Goal: Task Accomplishment & Management: Manage account settings

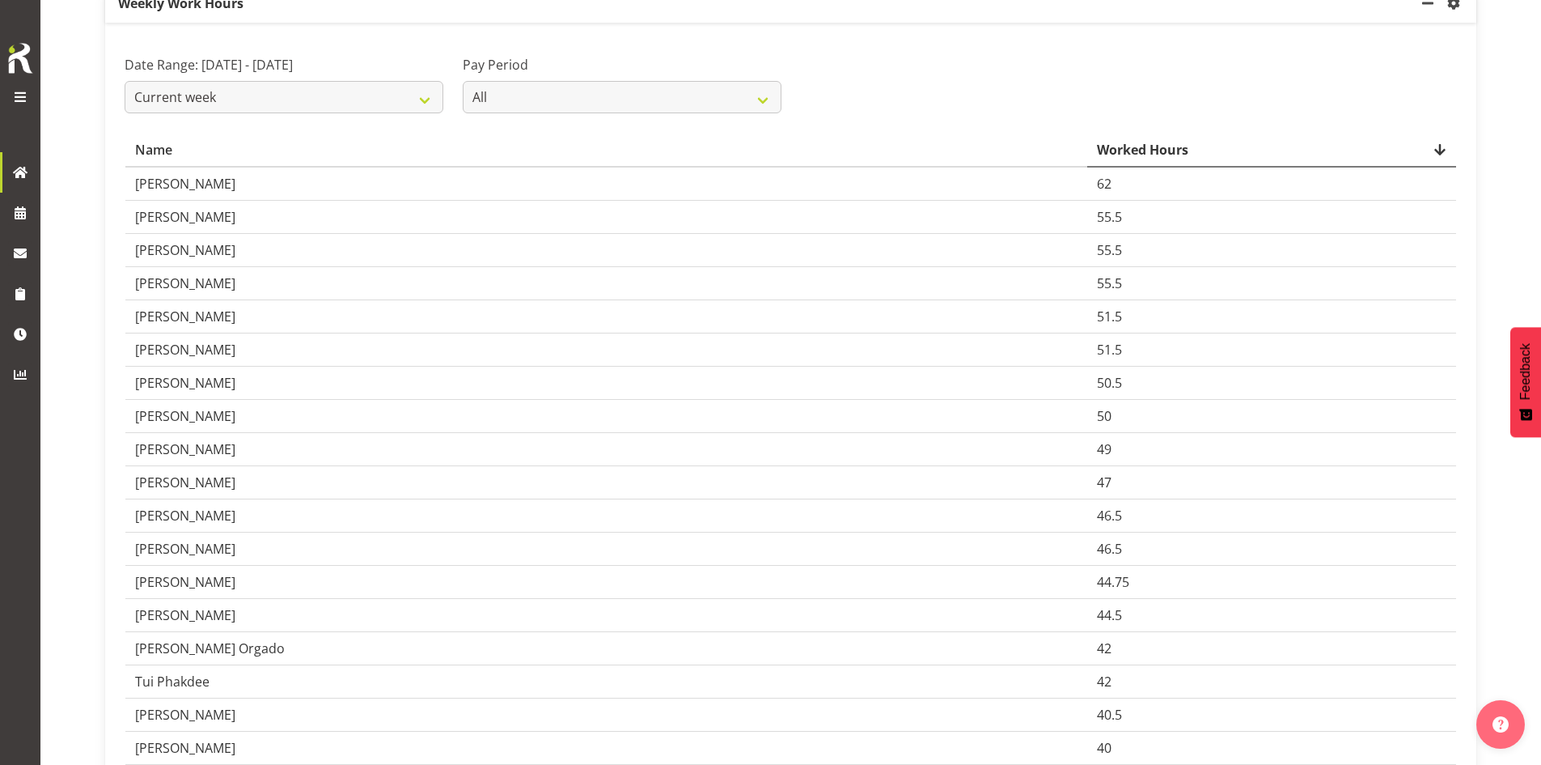
scroll to position [164, 0]
click at [248, 320] on td "Michel Bonette" at bounding box center [606, 316] width 962 height 33
drag, startPoint x: 178, startPoint y: 319, endPoint x: 136, endPoint y: 318, distance: 42.1
click at [136, 318] on td "Michel Bonette" at bounding box center [606, 316] width 962 height 33
copy td "Michel"
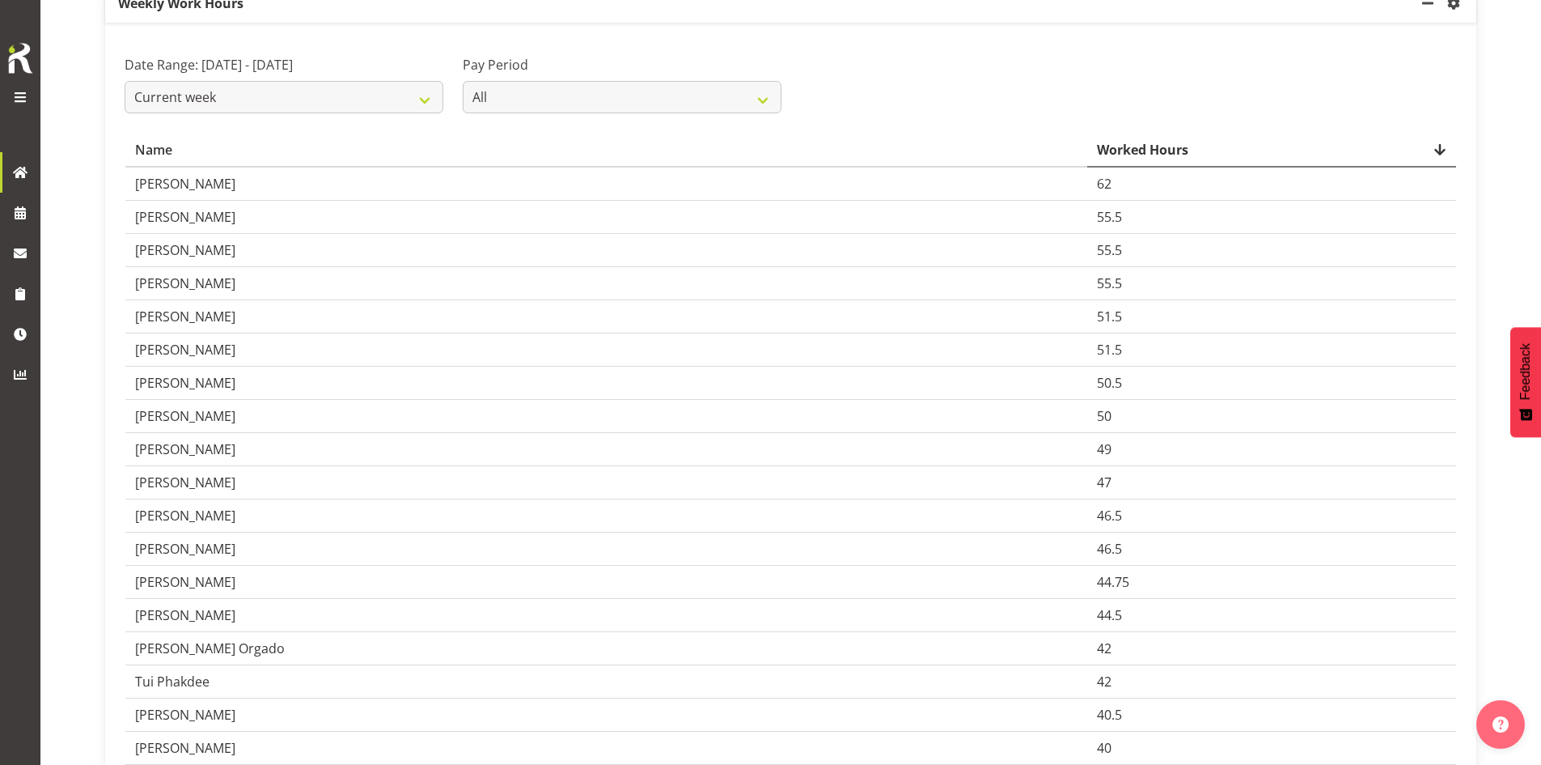
click at [239, 318] on td "Michel Bonette" at bounding box center [606, 316] width 962 height 33
drag, startPoint x: 239, startPoint y: 318, endPoint x: 181, endPoint y: 319, distance: 57.5
click at [181, 319] on td "Michel Bonette" at bounding box center [606, 316] width 962 height 33
copy td "Bonette"
drag, startPoint x: 176, startPoint y: 320, endPoint x: 135, endPoint y: 314, distance: 41.8
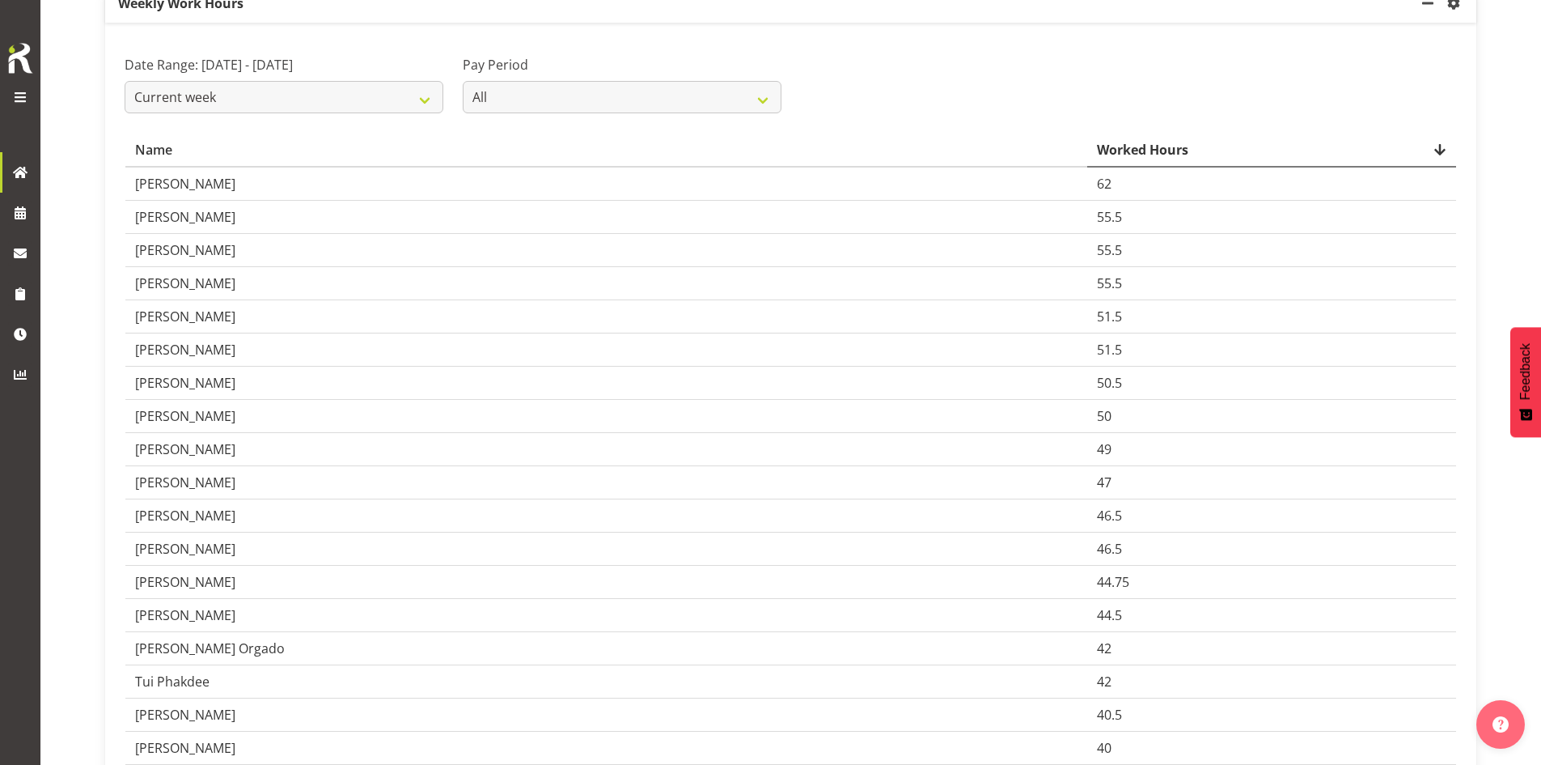
click at [135, 314] on td "Michel Bonette" at bounding box center [606, 316] width 962 height 33
copy td "Michel"
click at [233, 322] on td "Michel Bonette" at bounding box center [606, 316] width 962 height 33
drag, startPoint x: 228, startPoint y: 319, endPoint x: 180, endPoint y: 315, distance: 47.9
click at [180, 315] on td "Michel Bonette" at bounding box center [606, 316] width 962 height 33
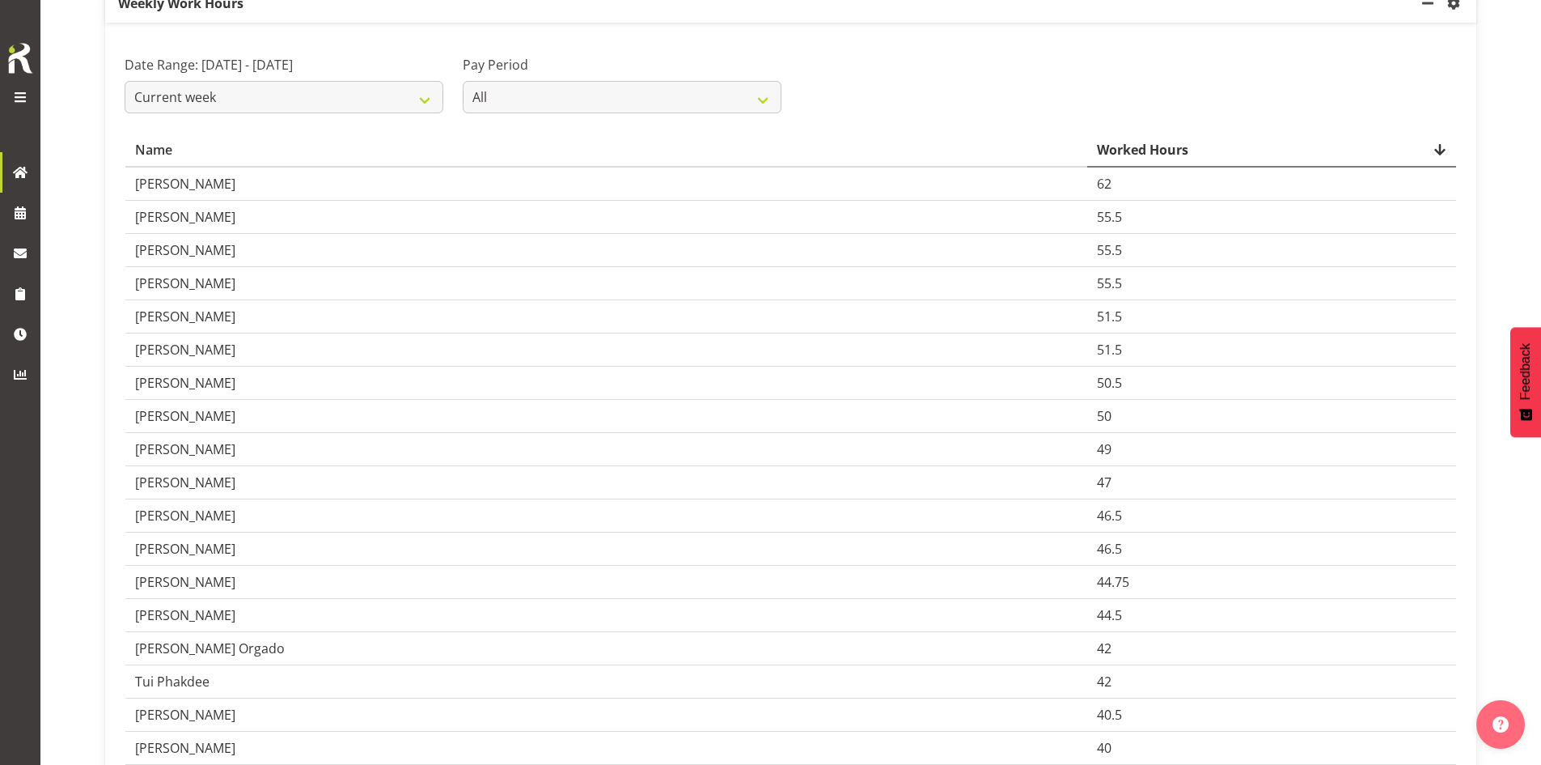
copy td "Bonette"
click at [28, 216] on span at bounding box center [20, 213] width 24 height 24
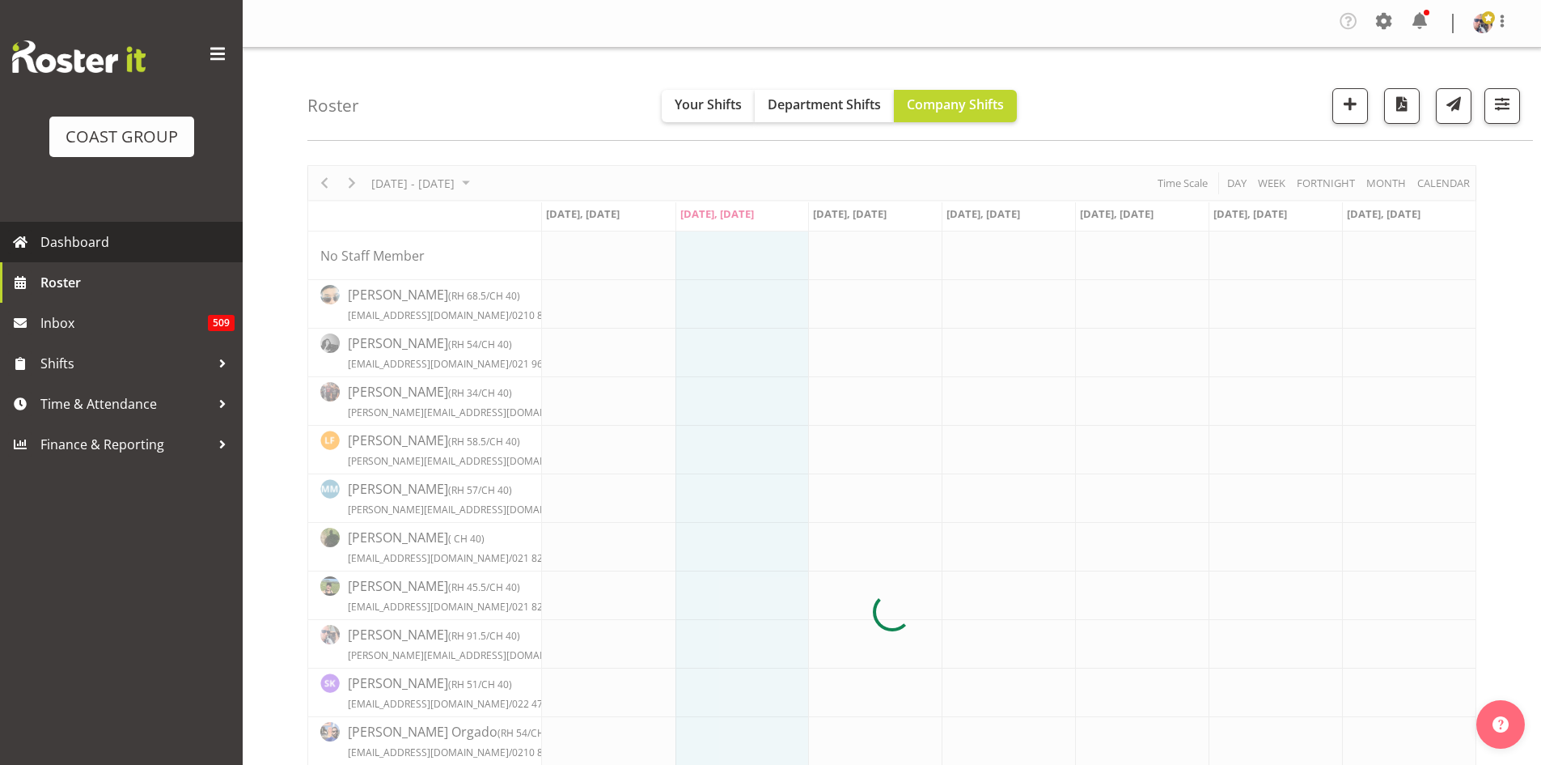
click at [119, 233] on span "Dashboard" at bounding box center [137, 242] width 194 height 24
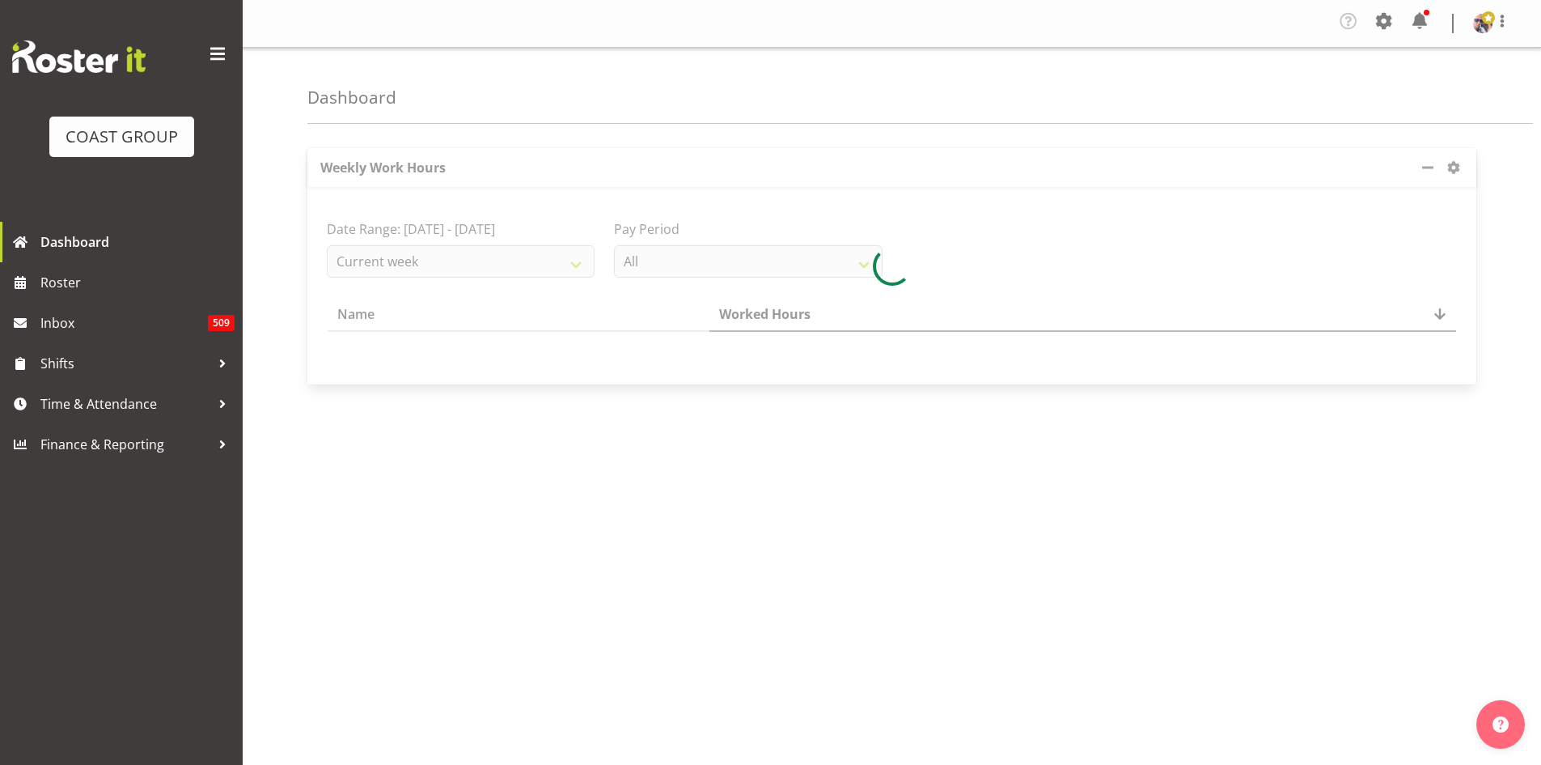
click at [218, 55] on span at bounding box center [218, 54] width 26 height 26
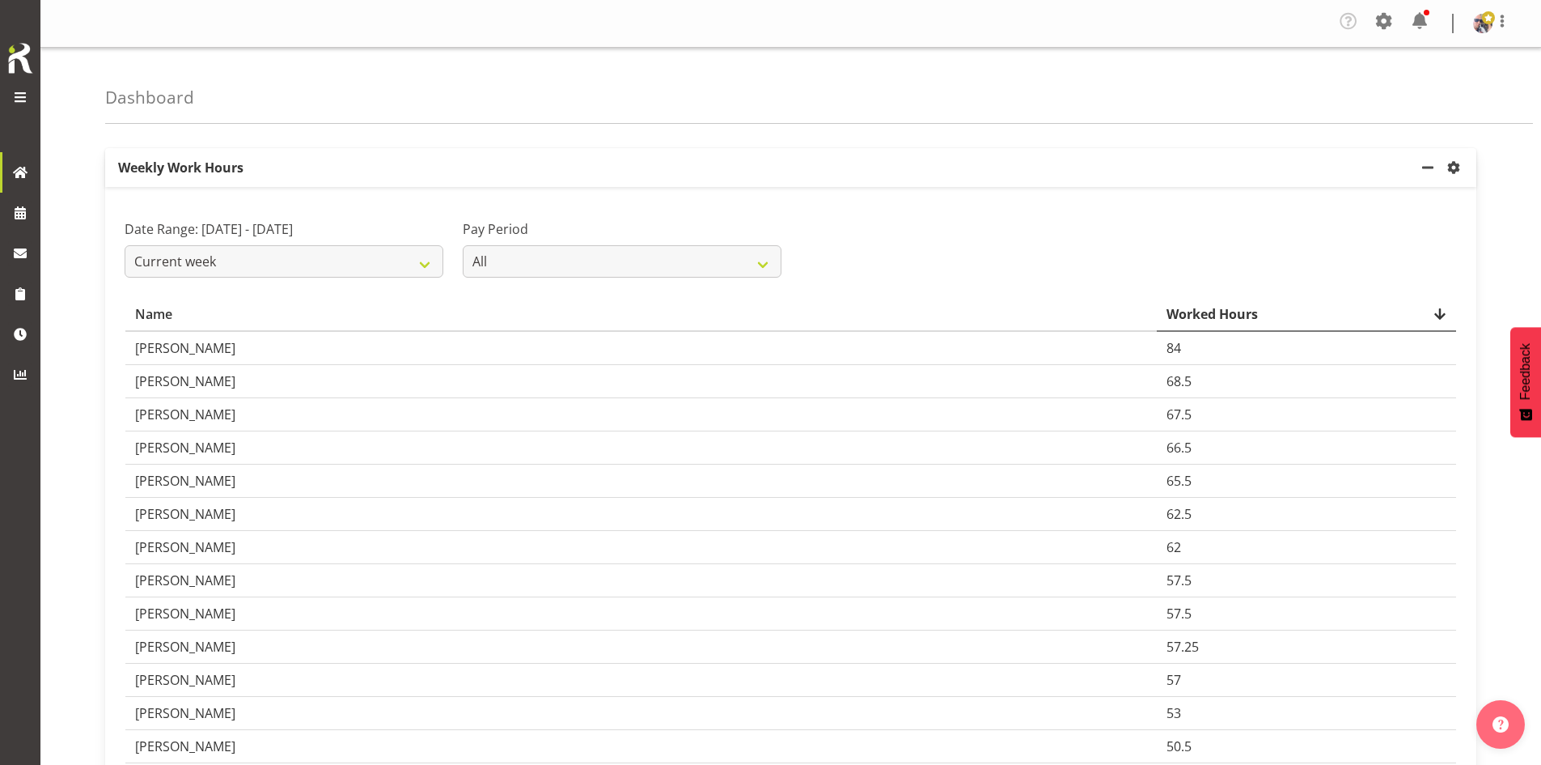
click at [1206, 373] on td "68.5" at bounding box center [1306, 381] width 299 height 33
click at [23, 201] on span at bounding box center [20, 213] width 24 height 24
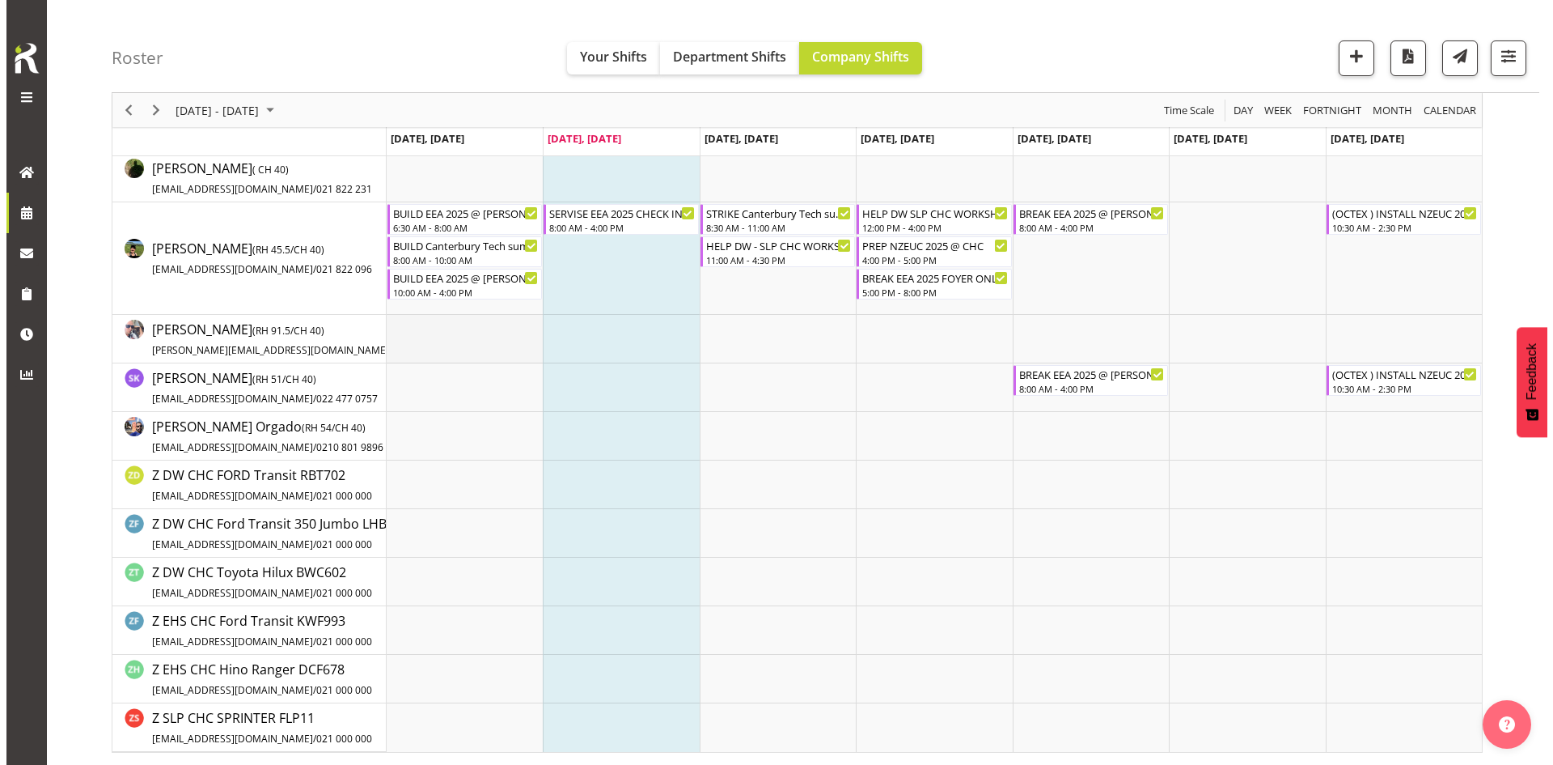
scroll to position [320, 0]
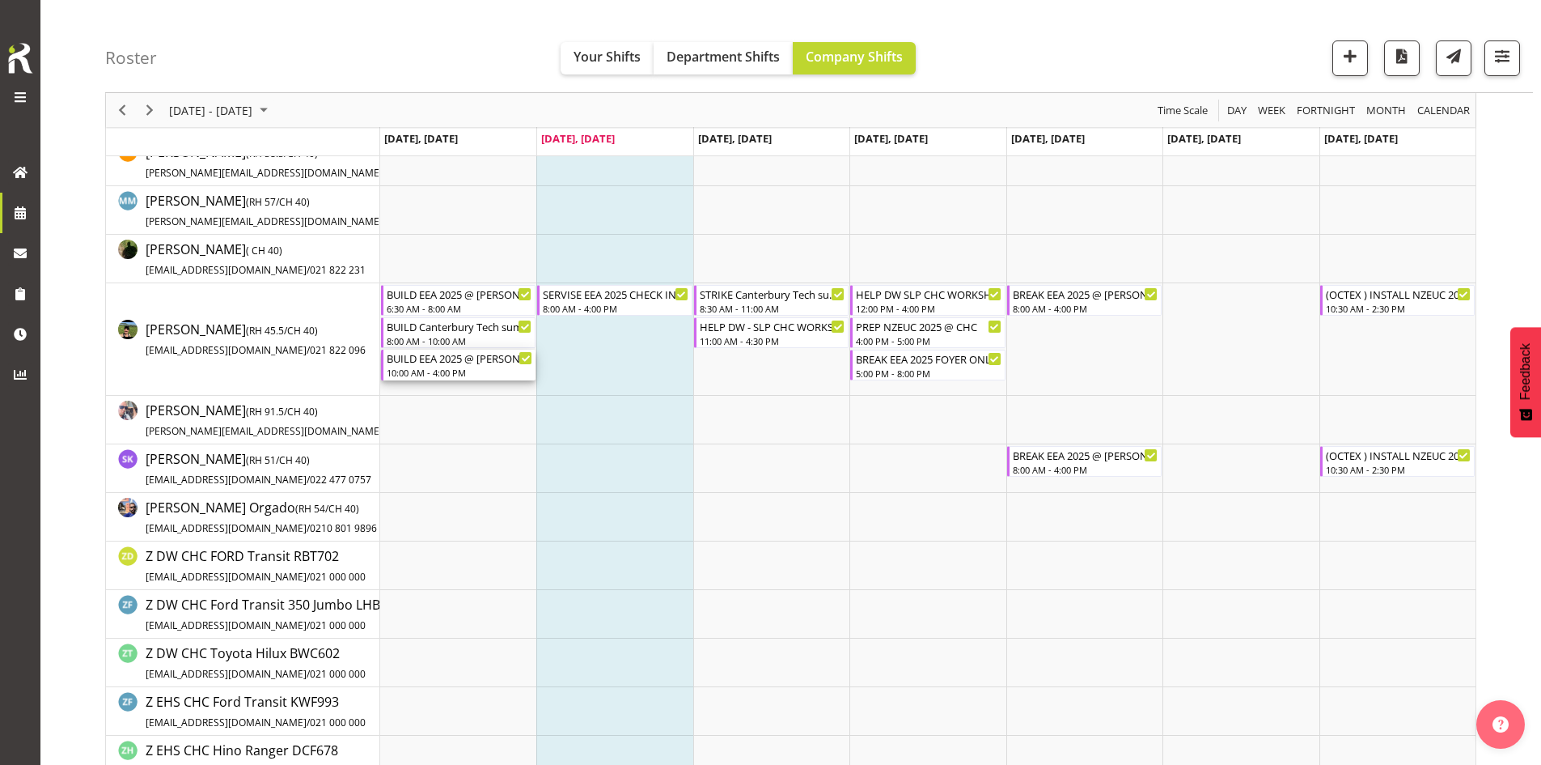
click at [477, 357] on div "BUILD EEA 2025 @ [PERSON_NAME] On Site @ 0700" at bounding box center [460, 358] width 146 height 16
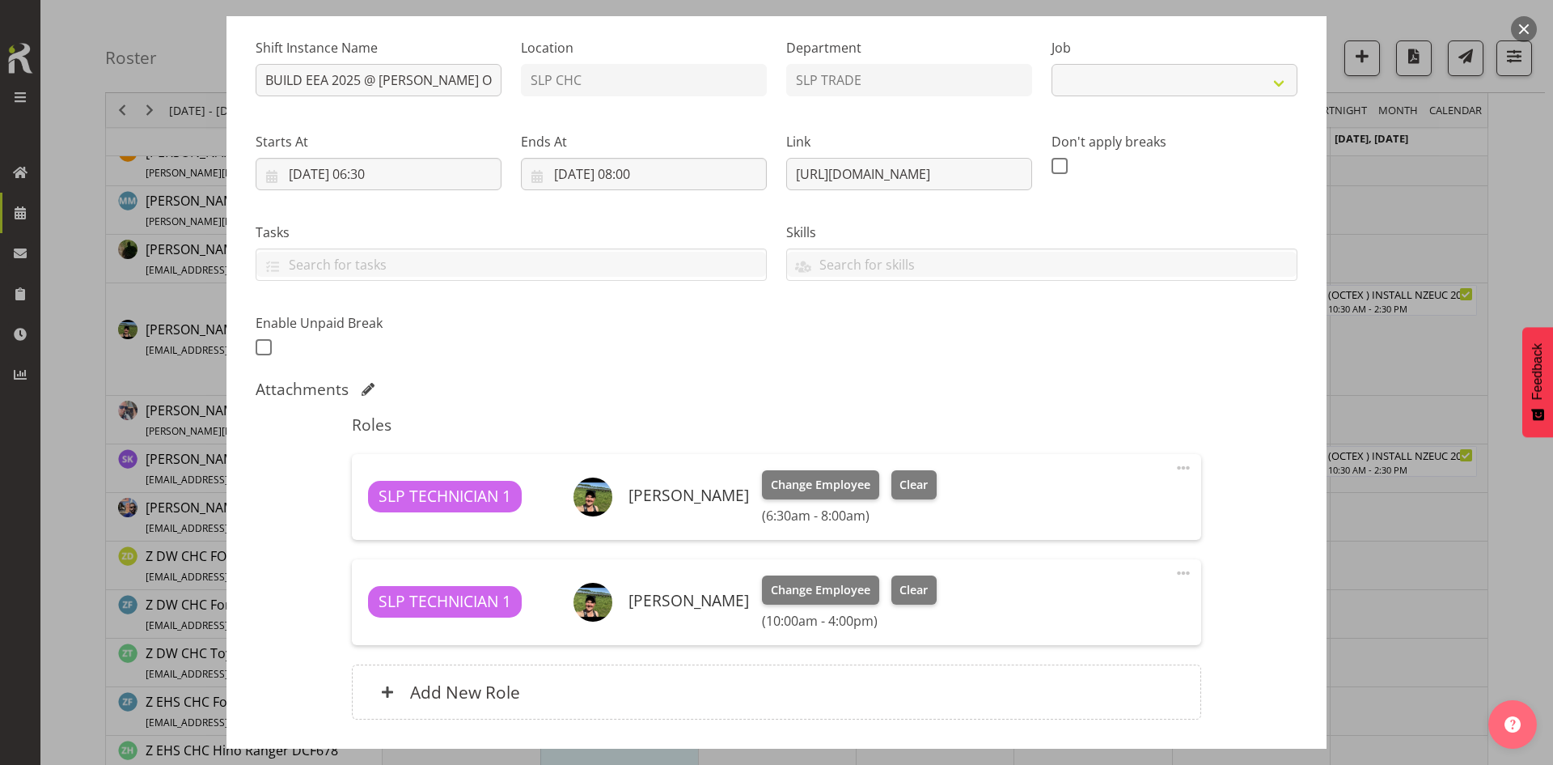
scroll to position [266, 0]
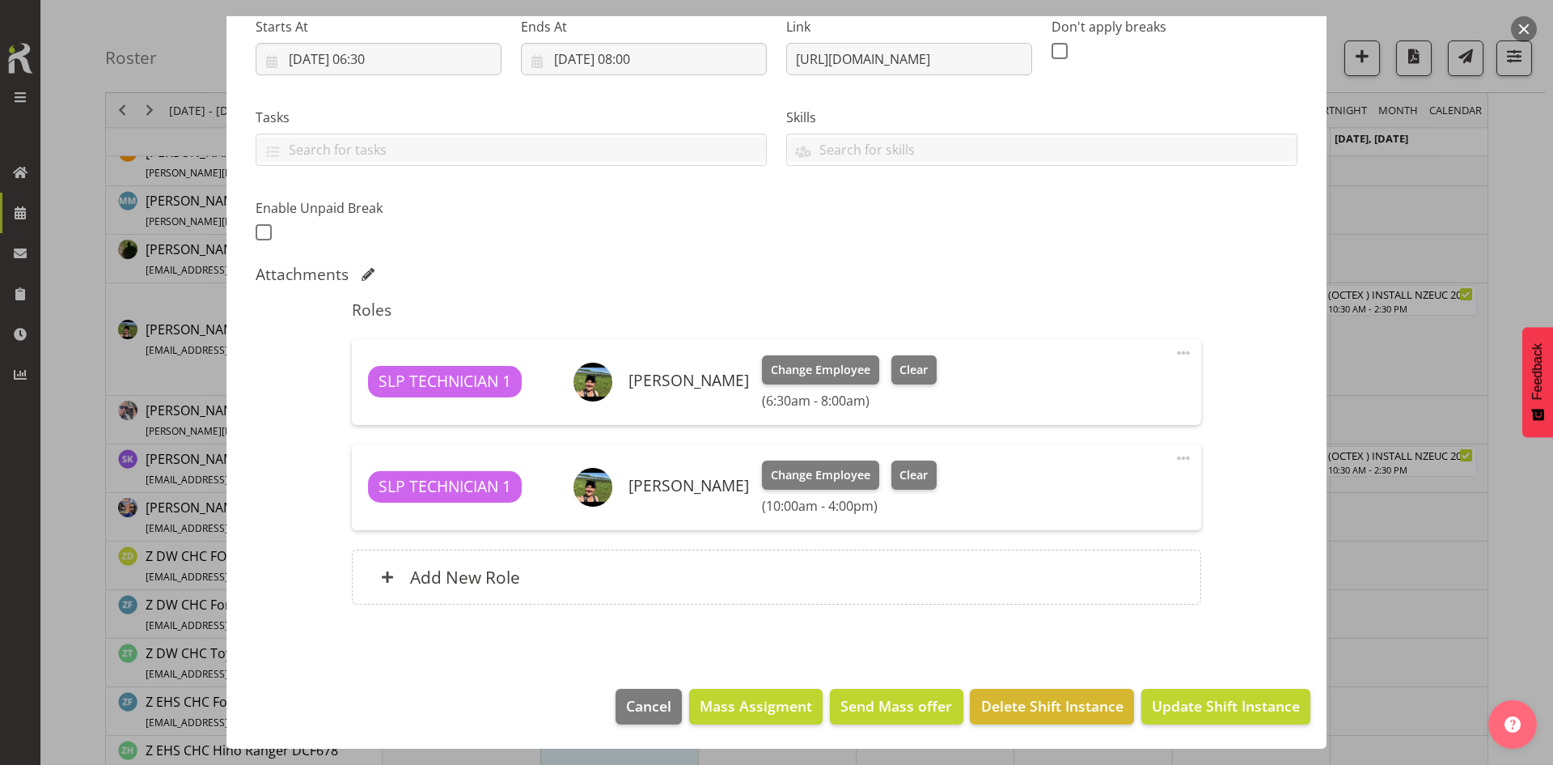
select select "10510"
click at [1174, 460] on span at bounding box center [1183, 457] width 19 height 19
click at [1077, 492] on link "Edit" at bounding box center [1115, 496] width 155 height 29
select select "8"
select select "2025"
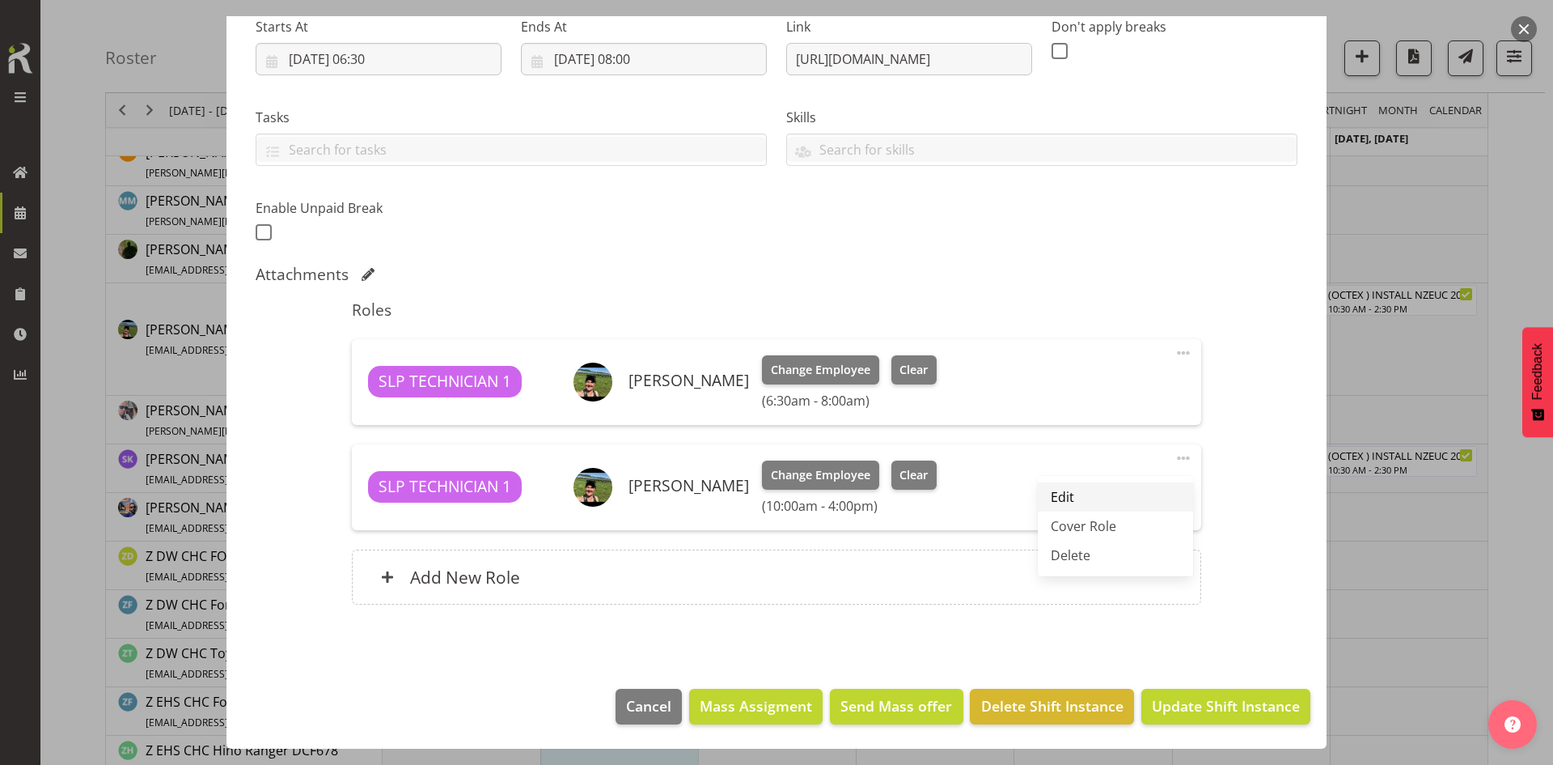
select select "16"
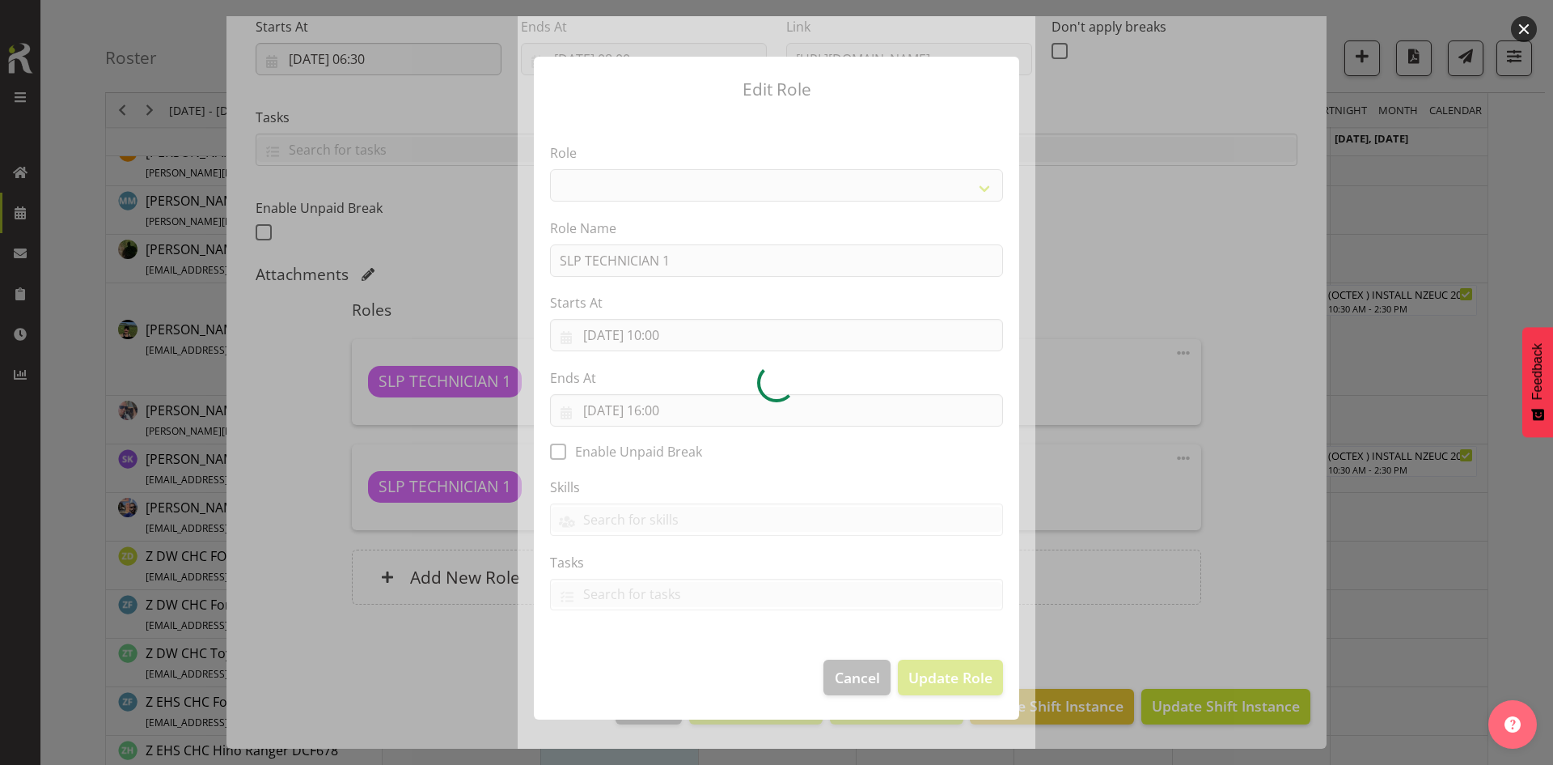
select select "123"
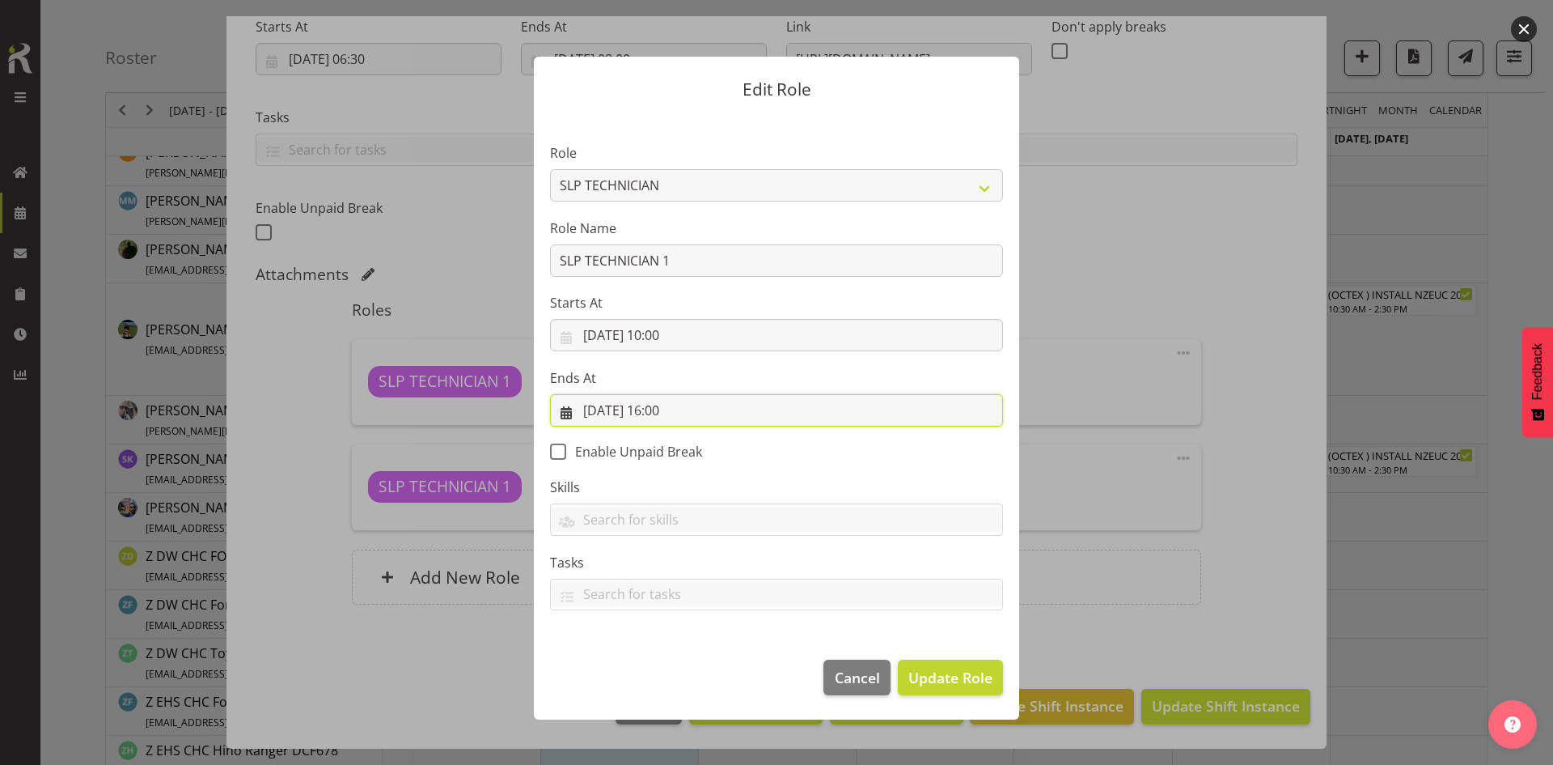
click at [702, 405] on input "[DATE] 16:00" at bounding box center [776, 410] width 453 height 32
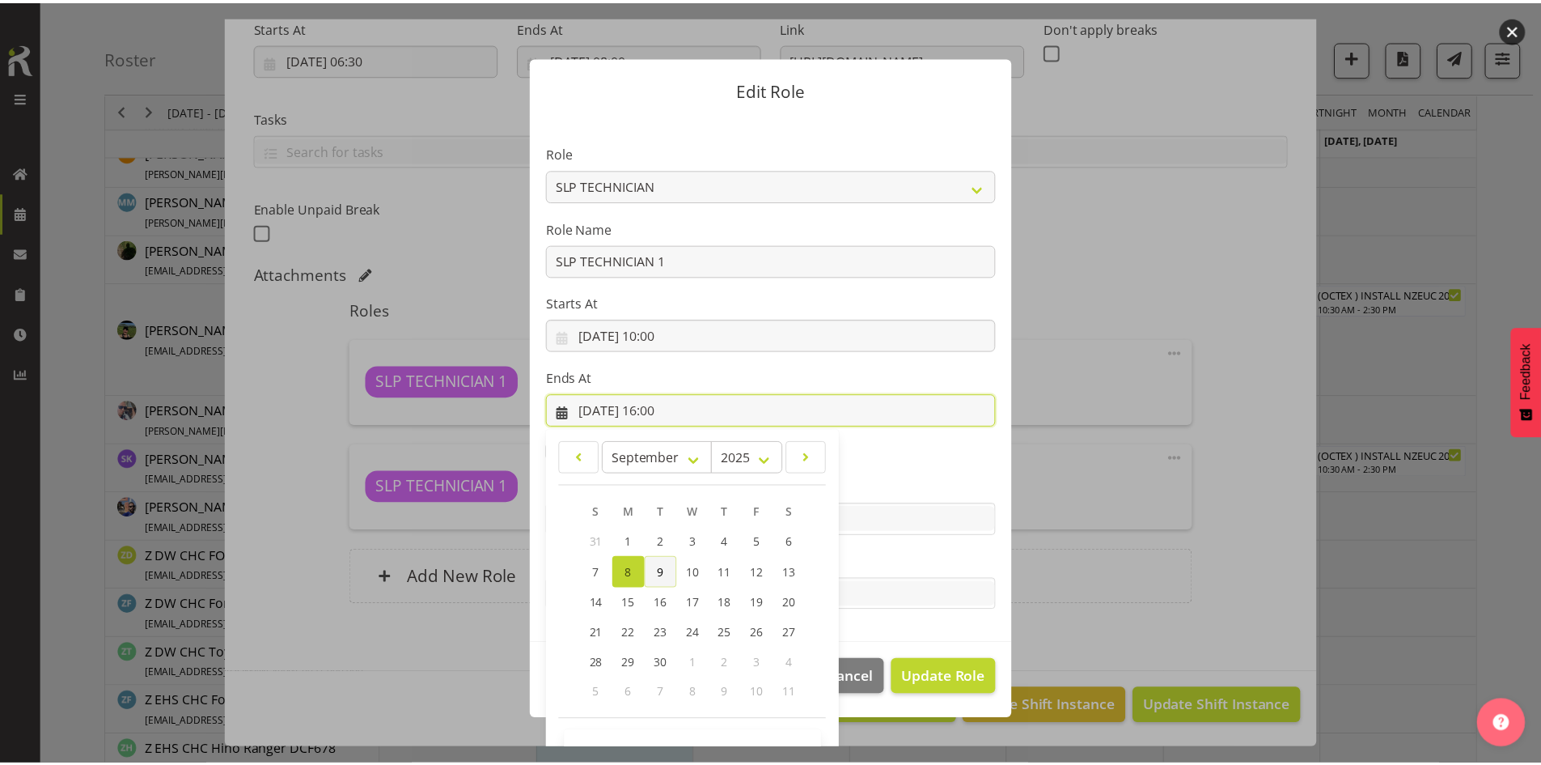
scroll to position [48, 0]
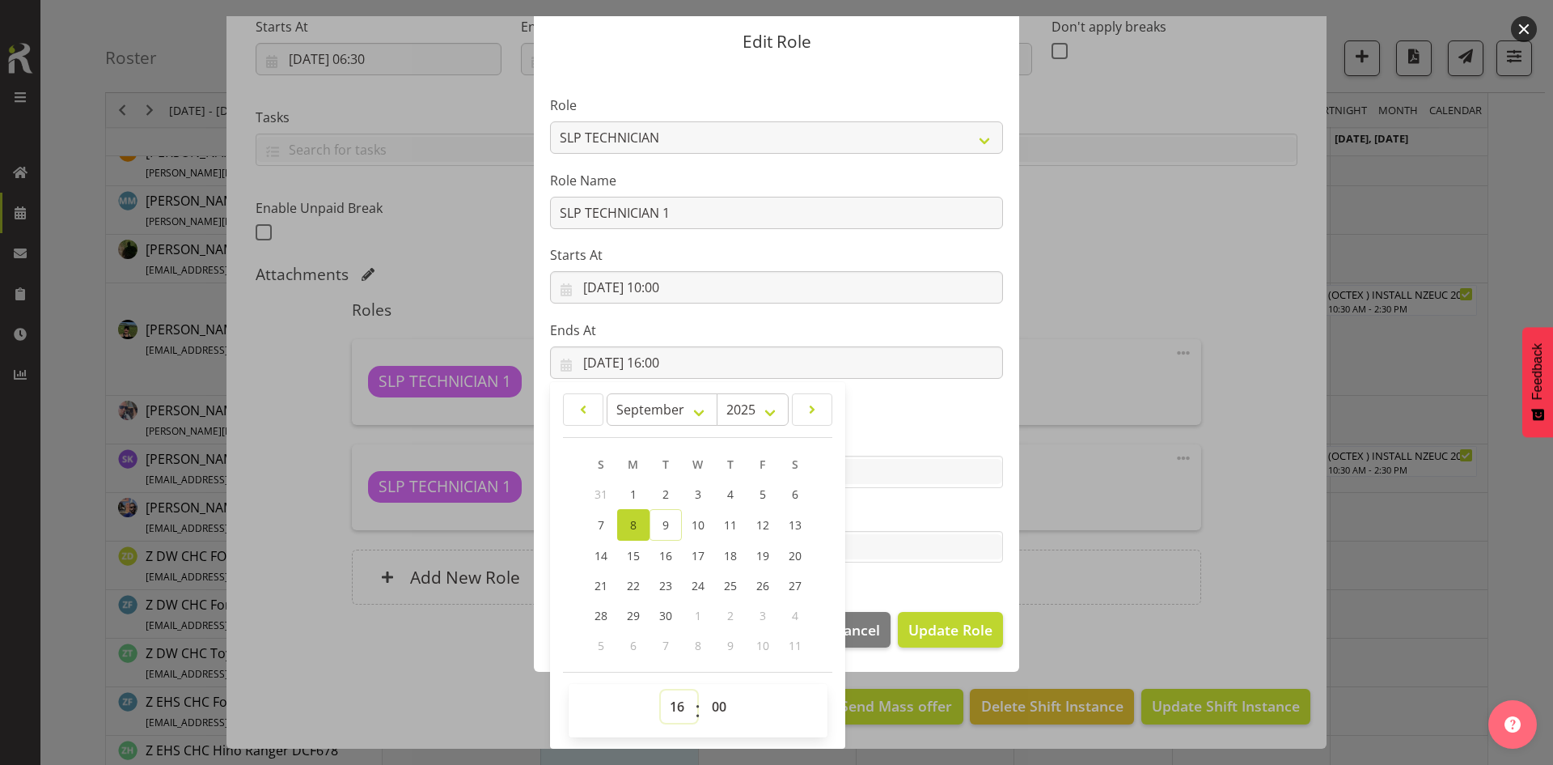
click at [671, 701] on select "00 01 02 03 04 05 06 07 08 09 10 11 12 13 14 15 16 17 18 19 20 21 22 23" at bounding box center [679, 706] width 36 height 32
select select "18"
click at [661, 690] on select "00 01 02 03 04 05 06 07 08 09 10 11 12 13 14 15 16 17 18 19 20 21 22 23" at bounding box center [679, 706] width 36 height 32
type input "[DATE] 18:00"
click at [929, 633] on span "Update Role" at bounding box center [951, 629] width 84 height 21
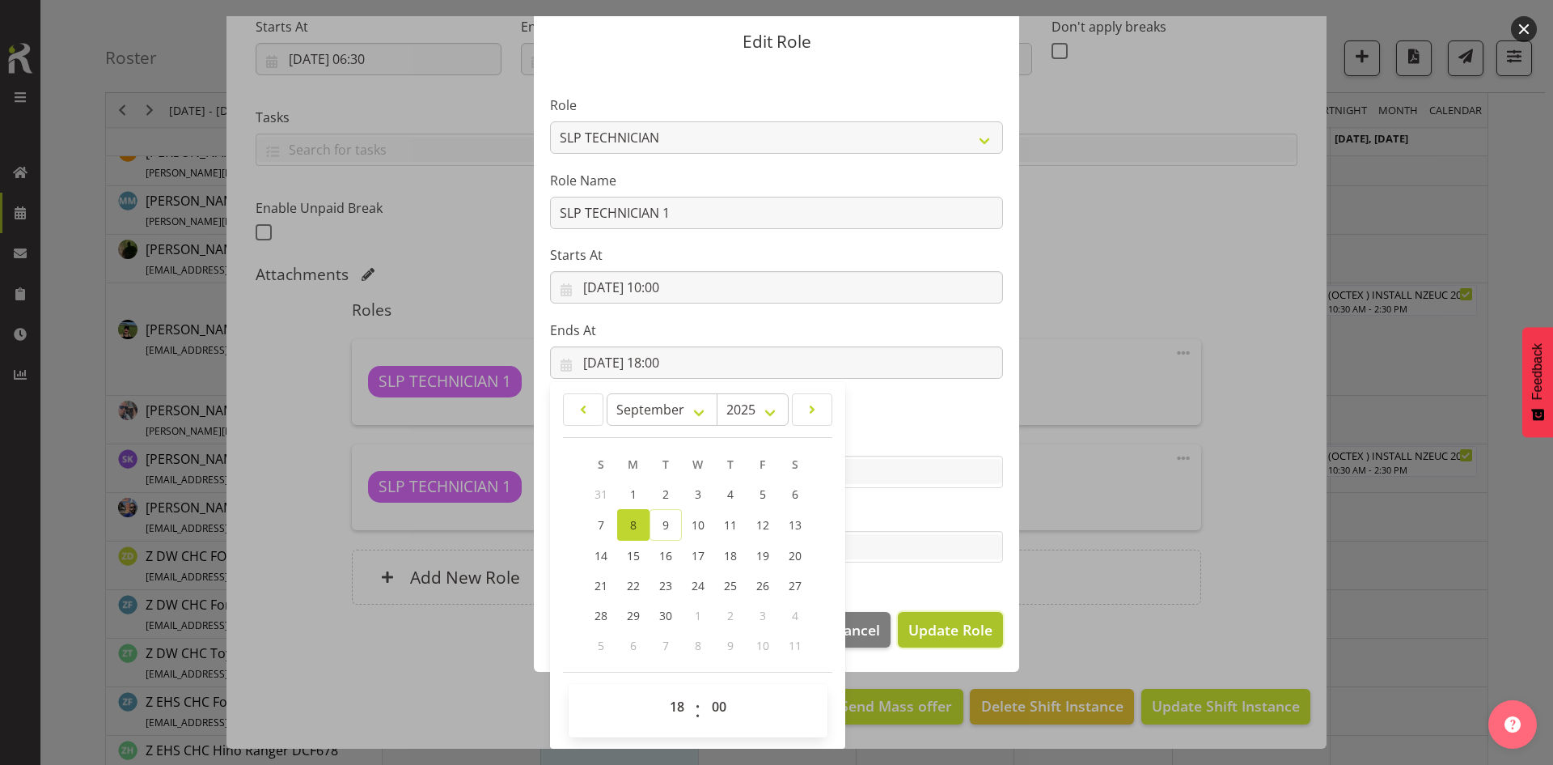
select select
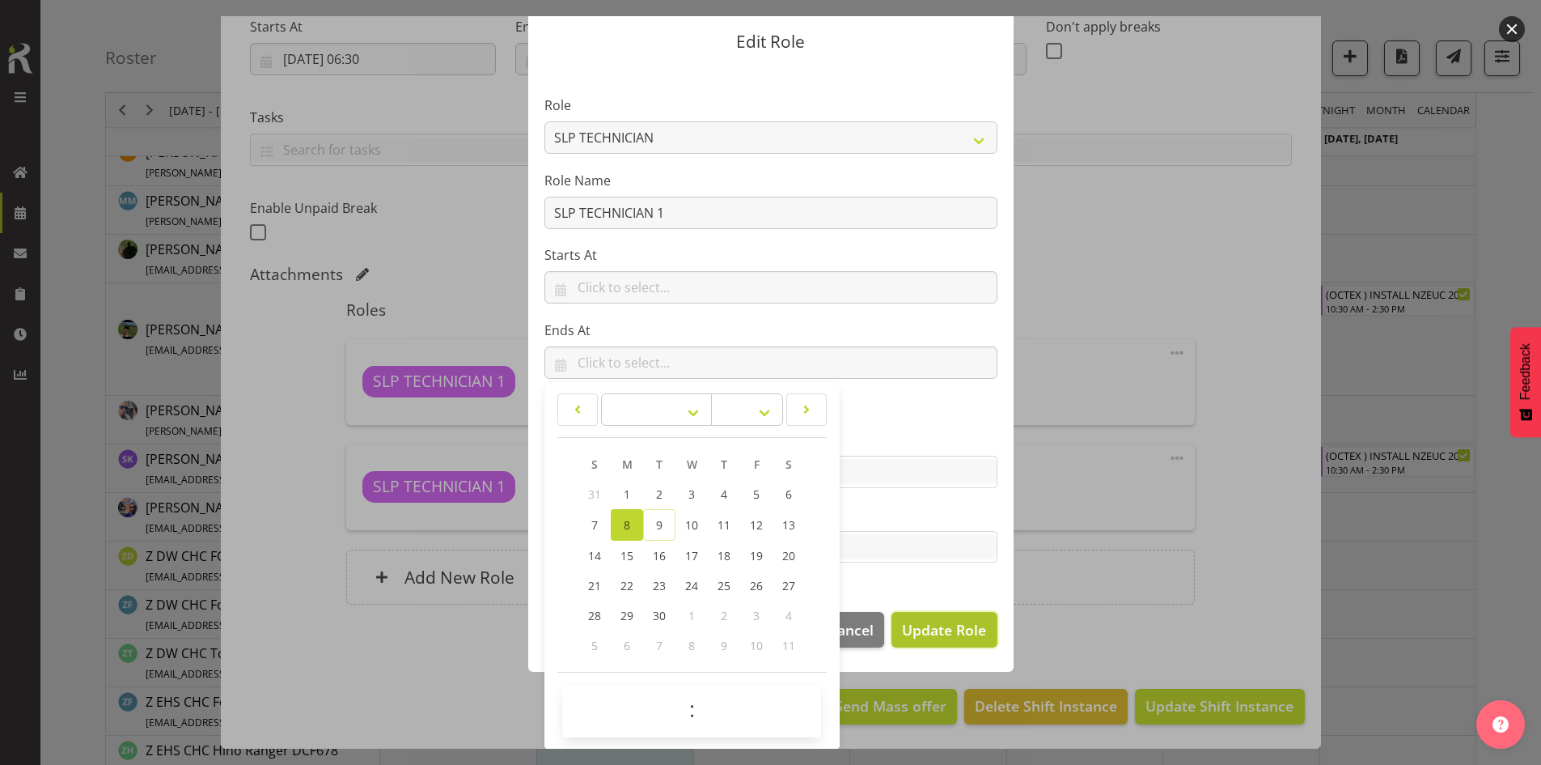
scroll to position [46, 0]
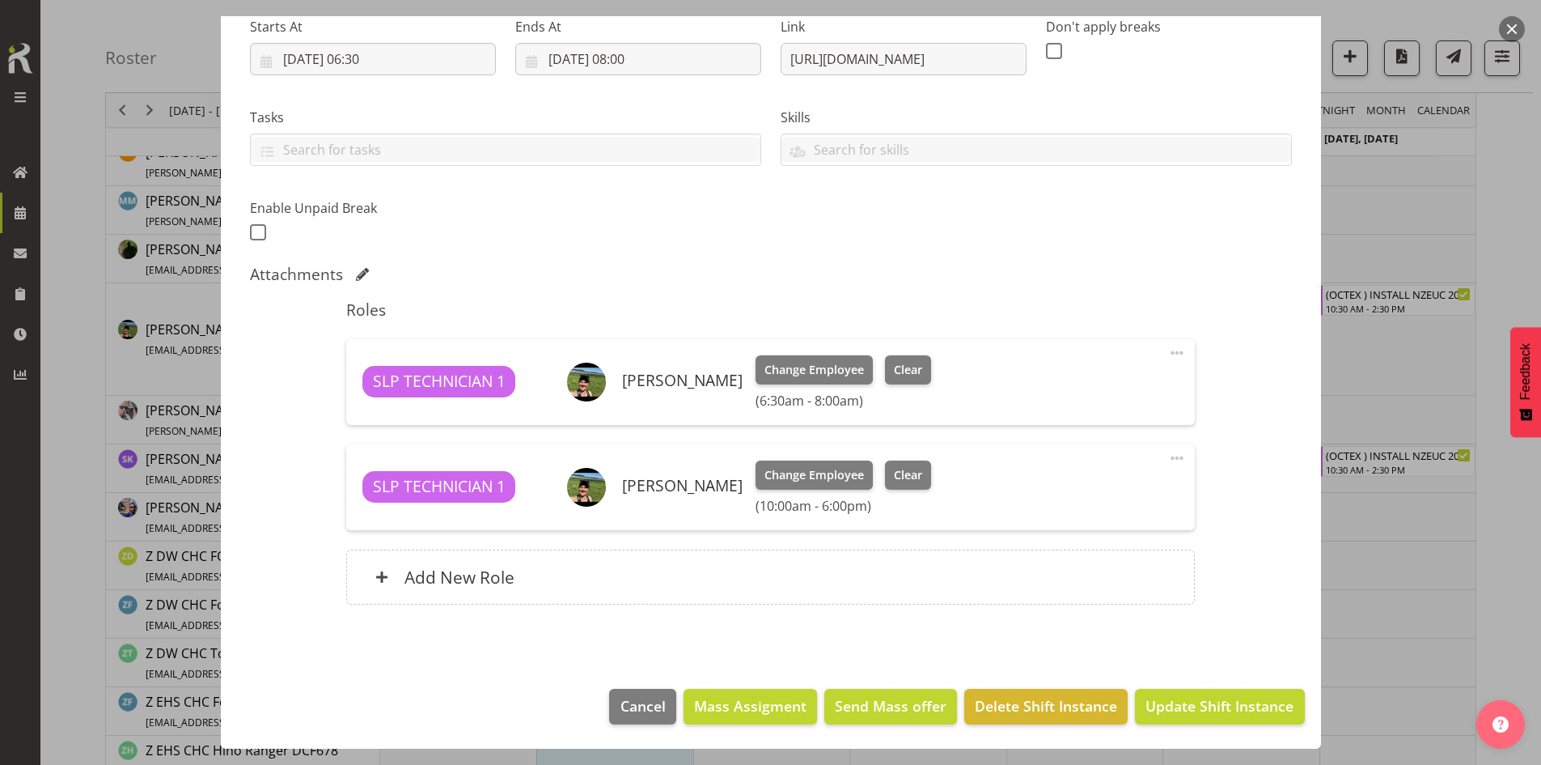
click at [1163, 687] on footer "Cancel Mass Assigment Send Mass offer Delete Shift Instance Update Shift Instan…" at bounding box center [771, 710] width 1100 height 76
click at [1183, 690] on button "Update Shift Instance" at bounding box center [1219, 707] width 169 height 36
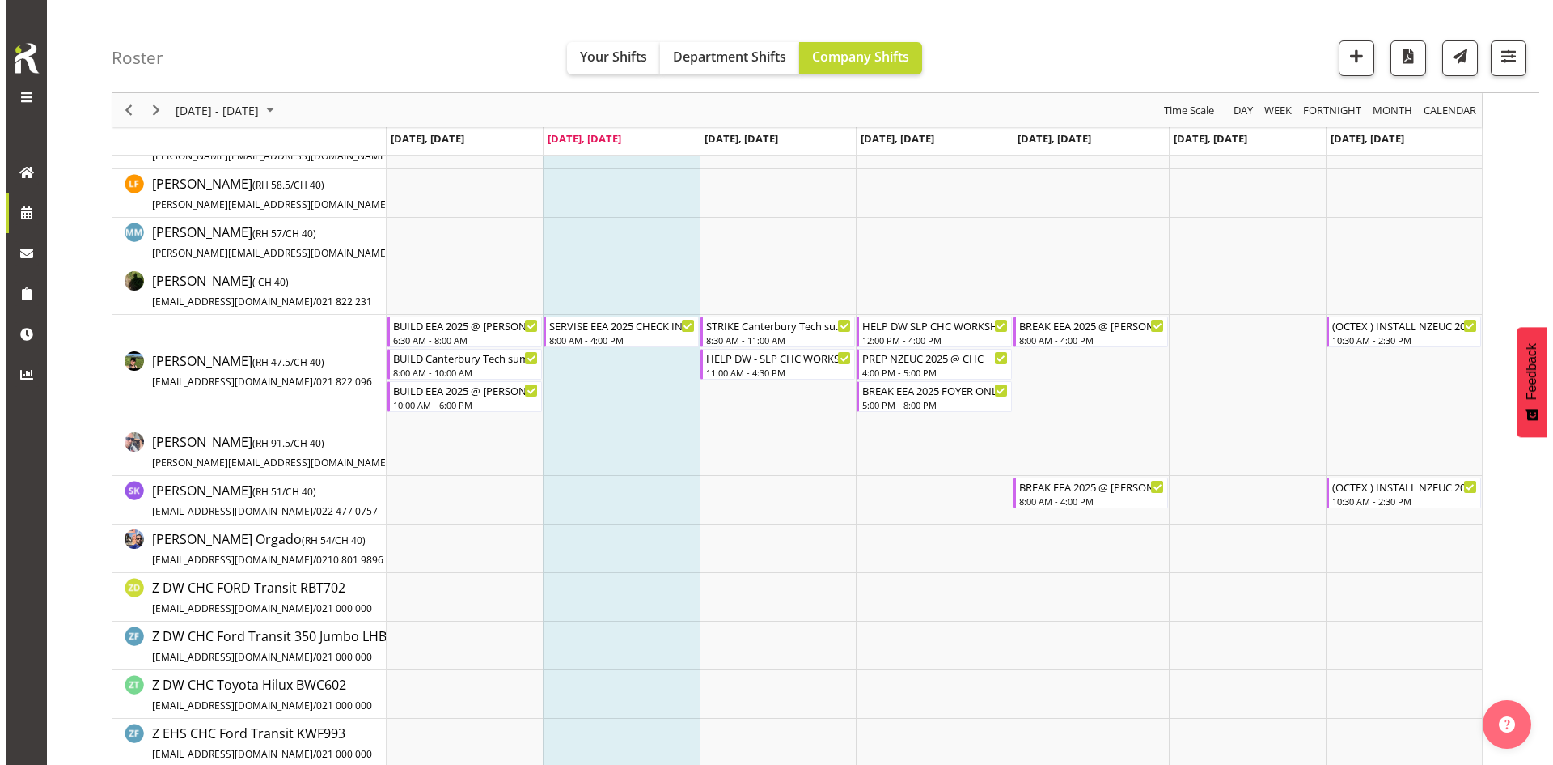
scroll to position [0, 0]
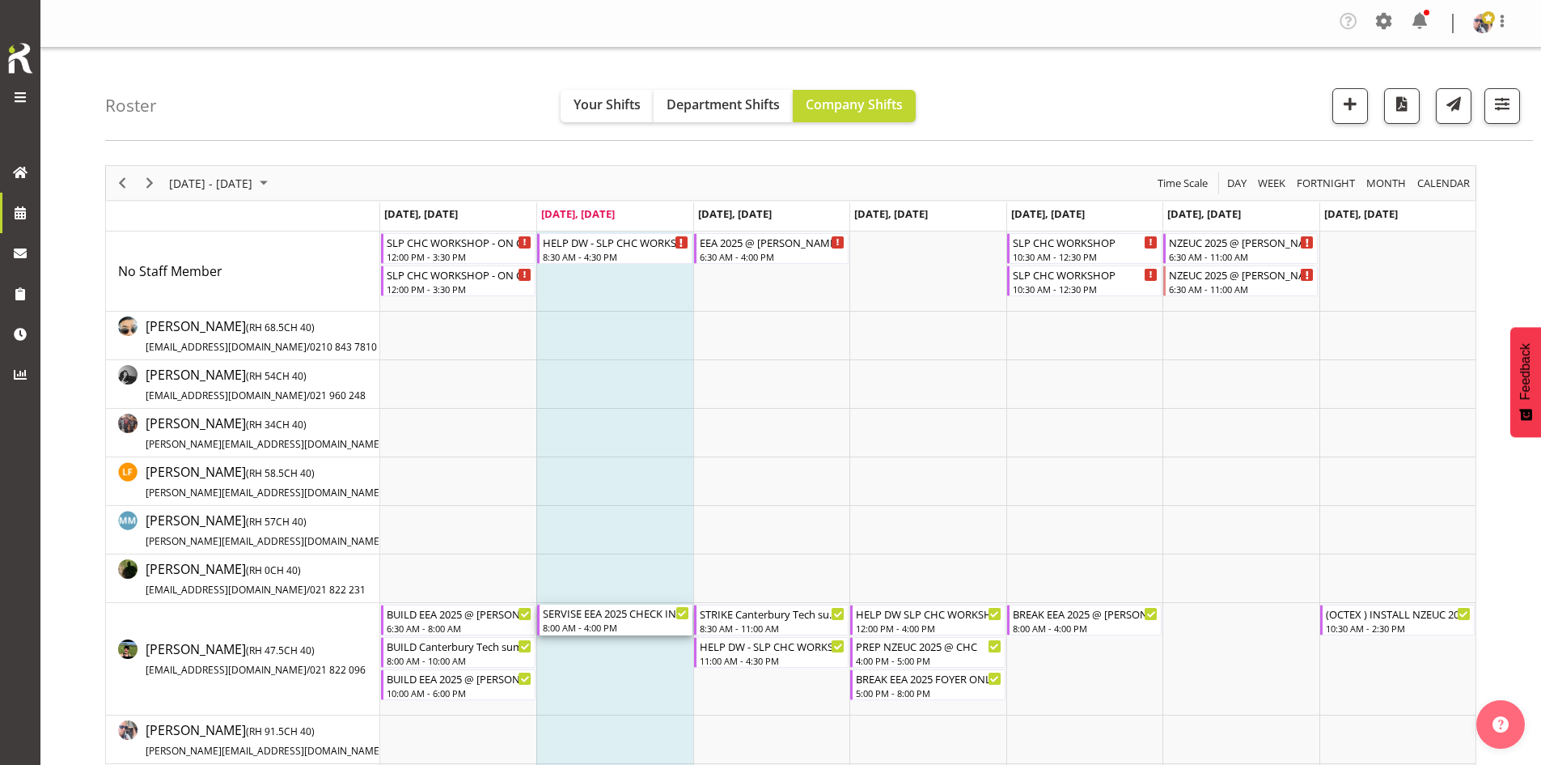
click at [593, 616] on div "SERVISE EEA 2025 CHECK IN WITH [PERSON_NAME] @ [PERSON_NAME] On Site @ 0700" at bounding box center [616, 612] width 146 height 16
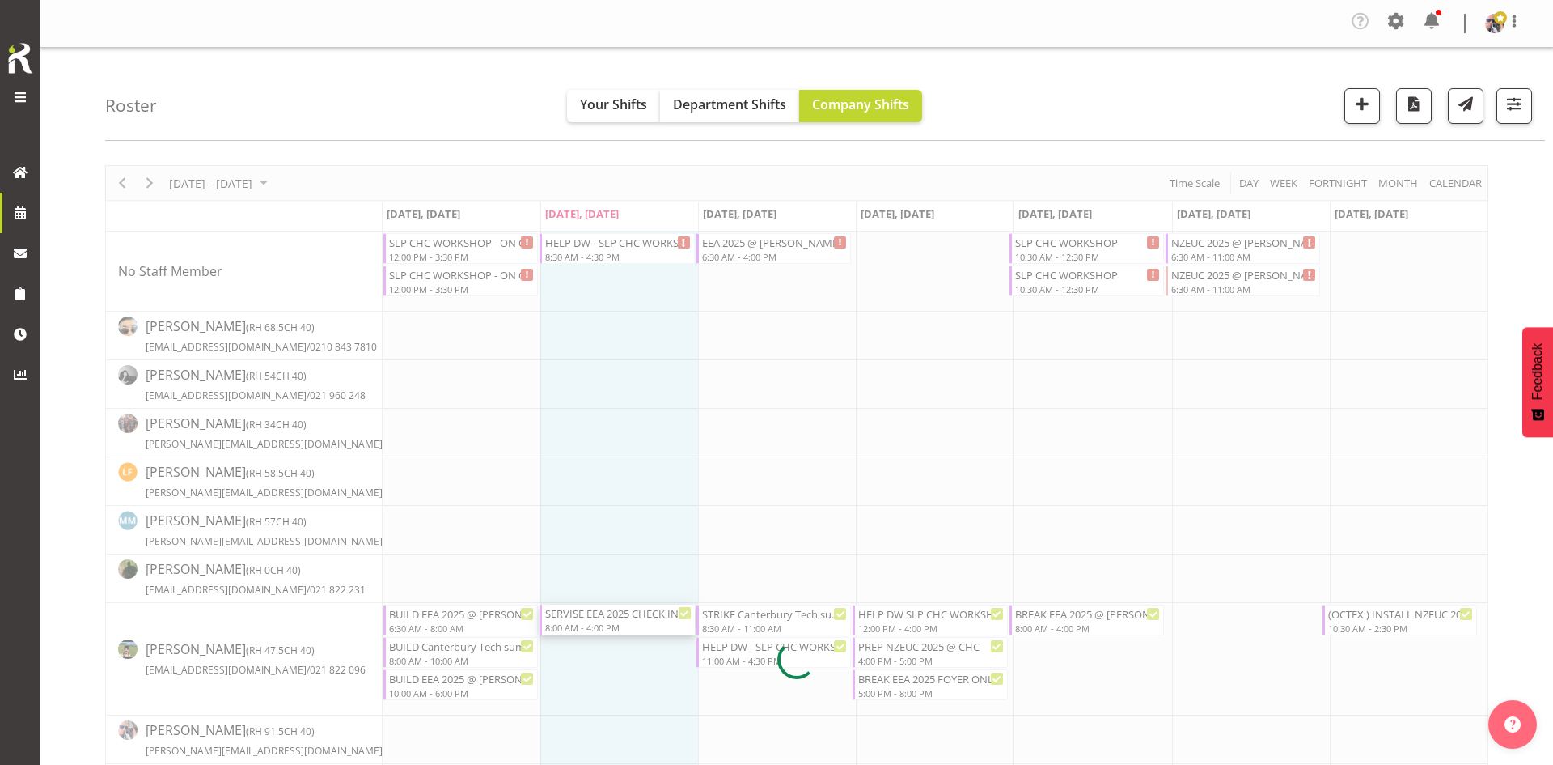
select select
select select "8"
select select "2025"
select select "8"
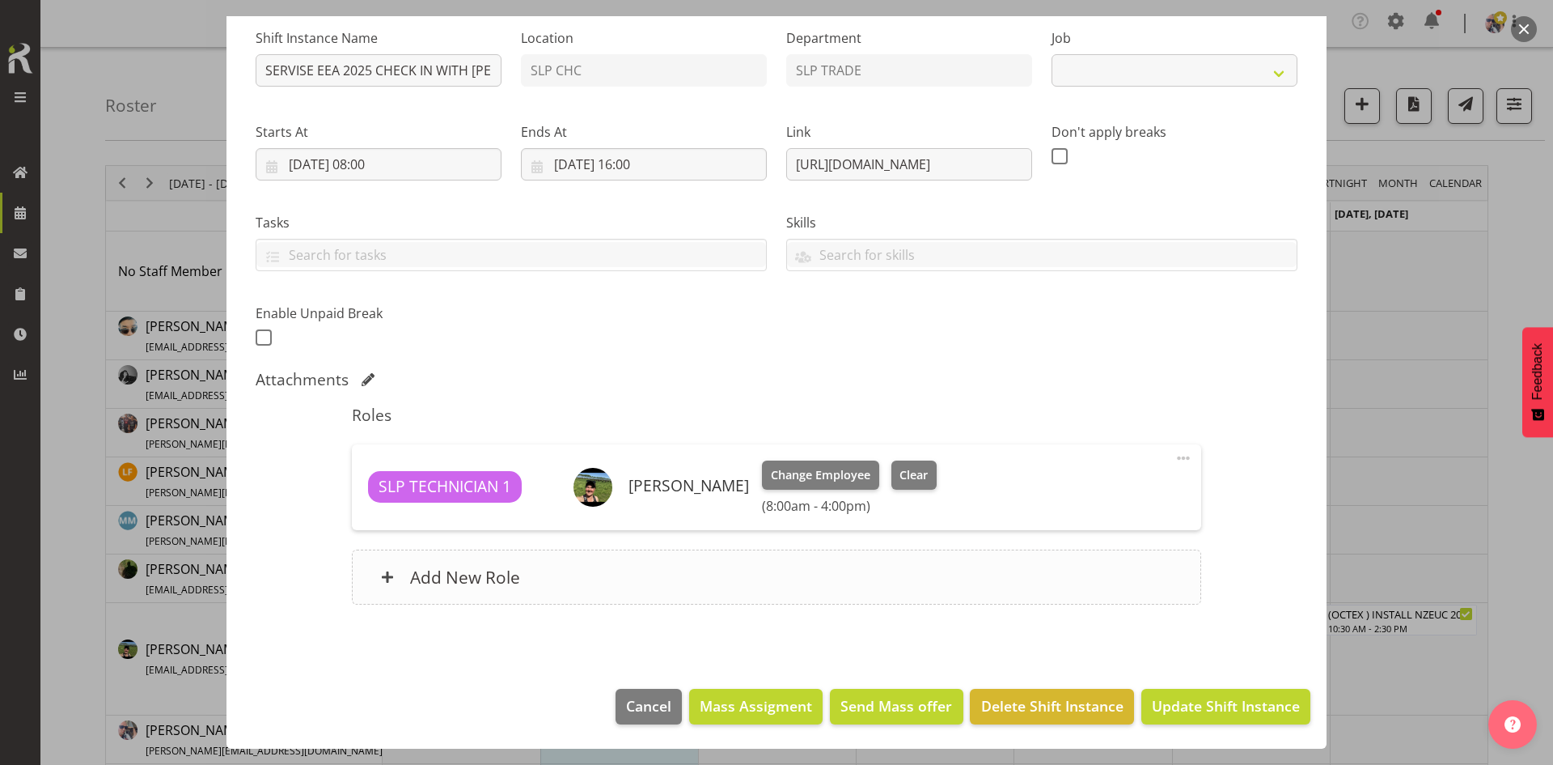
scroll to position [75, 0]
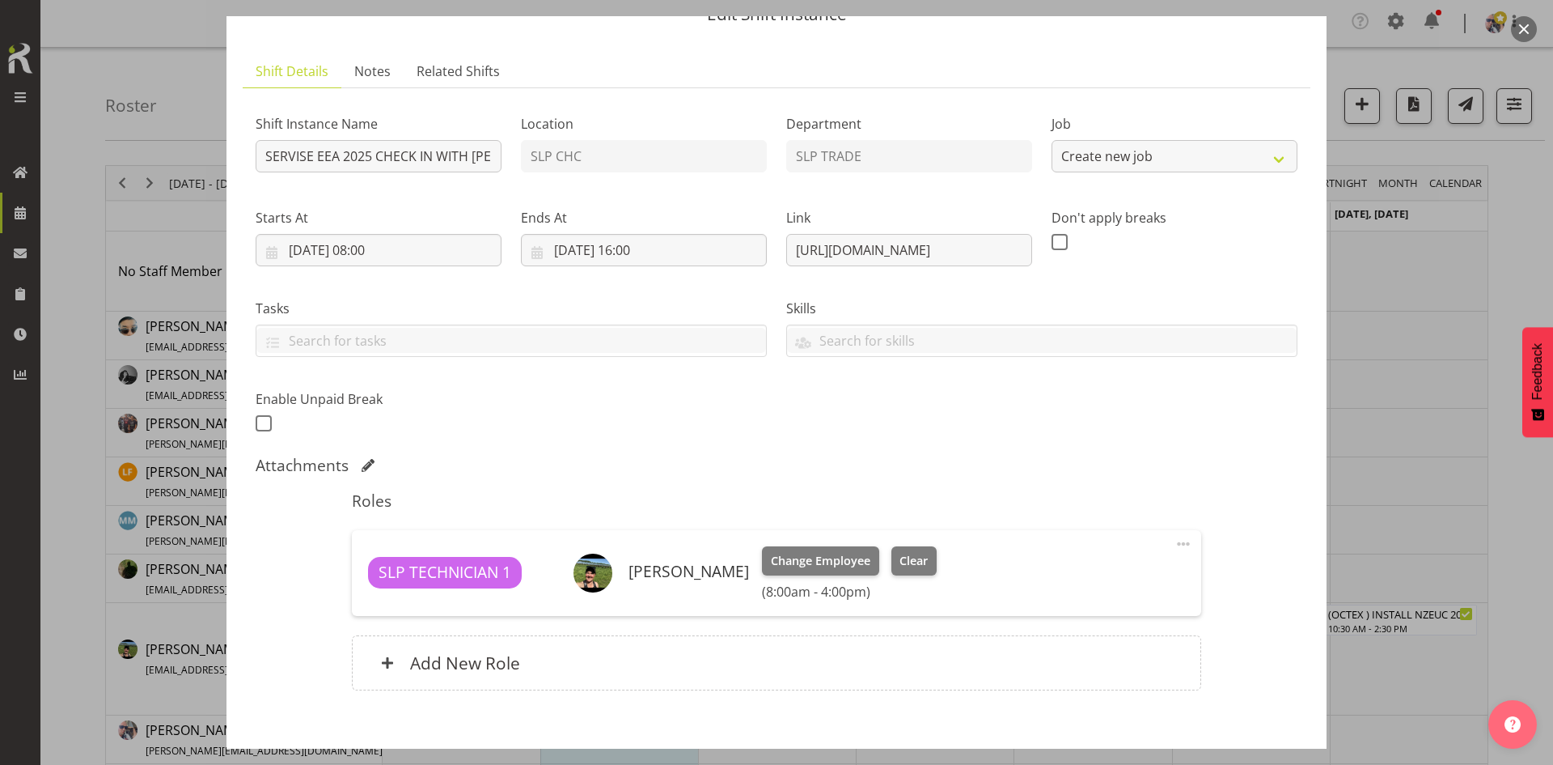
select select "10510"
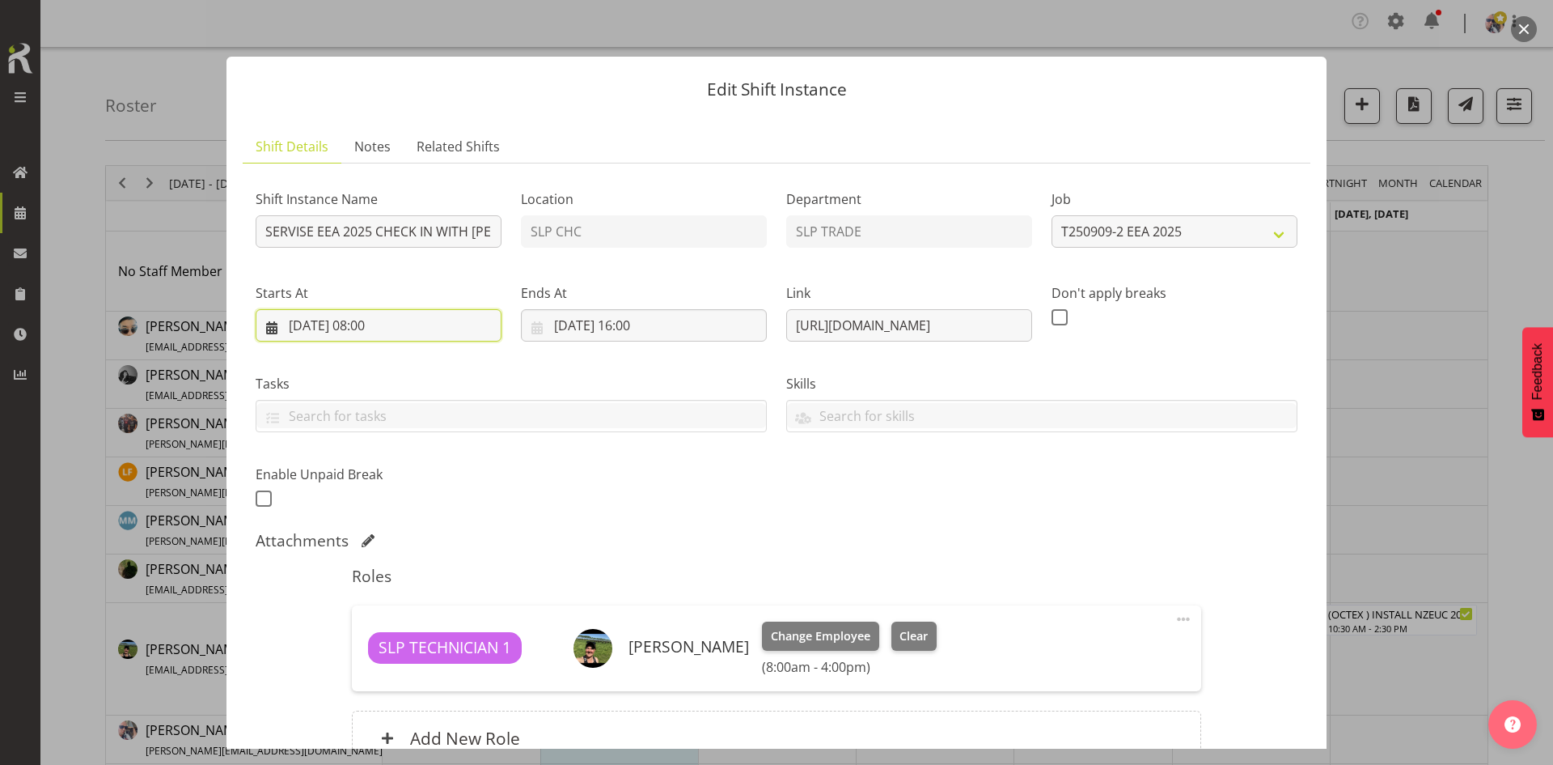
click at [384, 339] on input "[DATE] 08:00" at bounding box center [379, 325] width 246 height 32
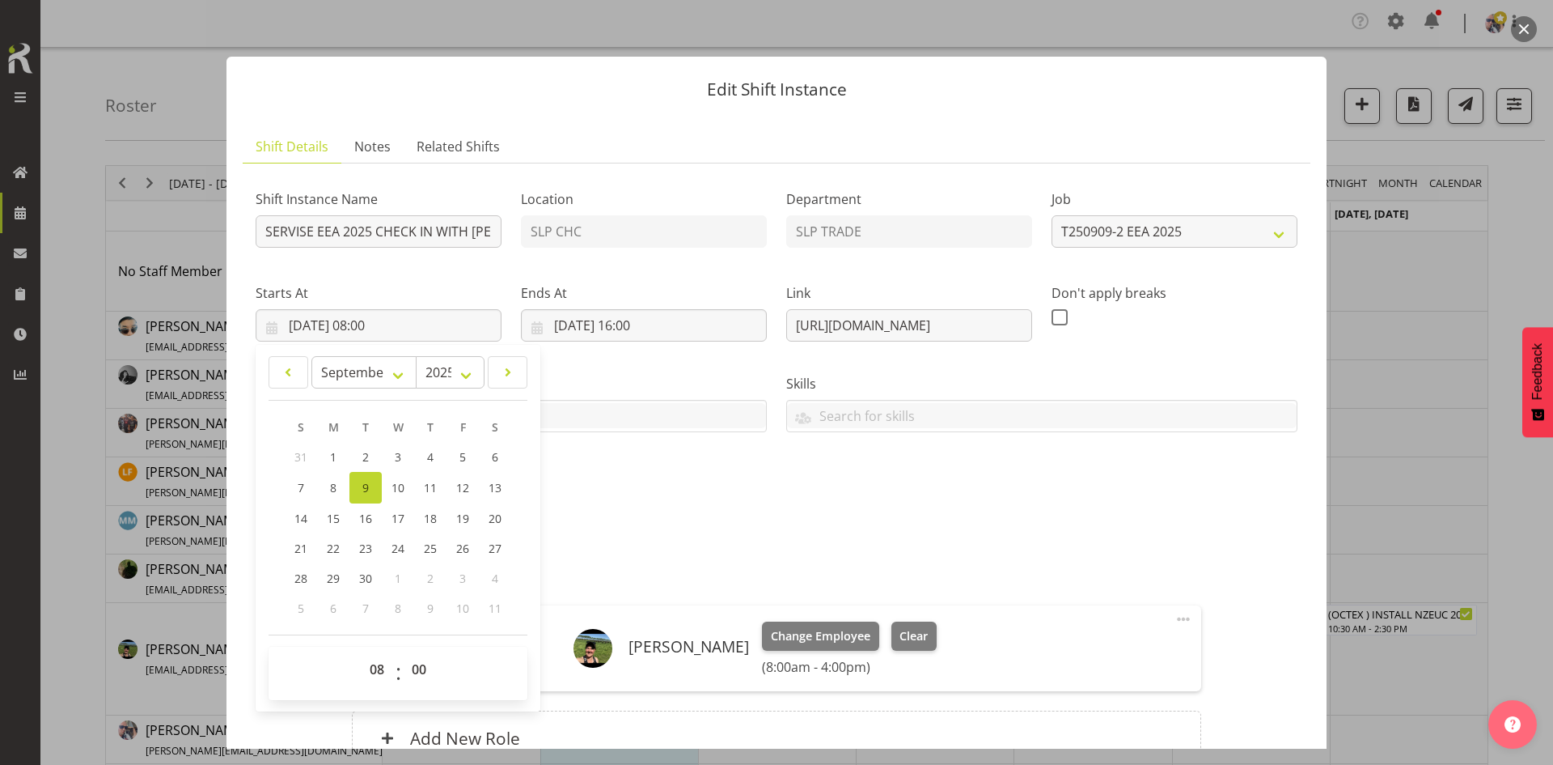
click at [377, 689] on span "00 01 02 03 04 05 06 07 08 09 10 11 12 13 14 15 16 17 18 19 20 21 22 23" at bounding box center [379, 673] width 36 height 40
click at [375, 673] on select "00 01 02 03 04 05 06 07 08 09 10 11 12 13 14 15 16 17 18 19 20 21 22 23" at bounding box center [379, 669] width 36 height 32
select select "9"
click at [361, 653] on select "00 01 02 03 04 05 06 07 08 09 10 11 12 13 14 15 16 17 18 19 20 21 22 23" at bounding box center [379, 669] width 36 height 32
type input "[DATE] 09:00"
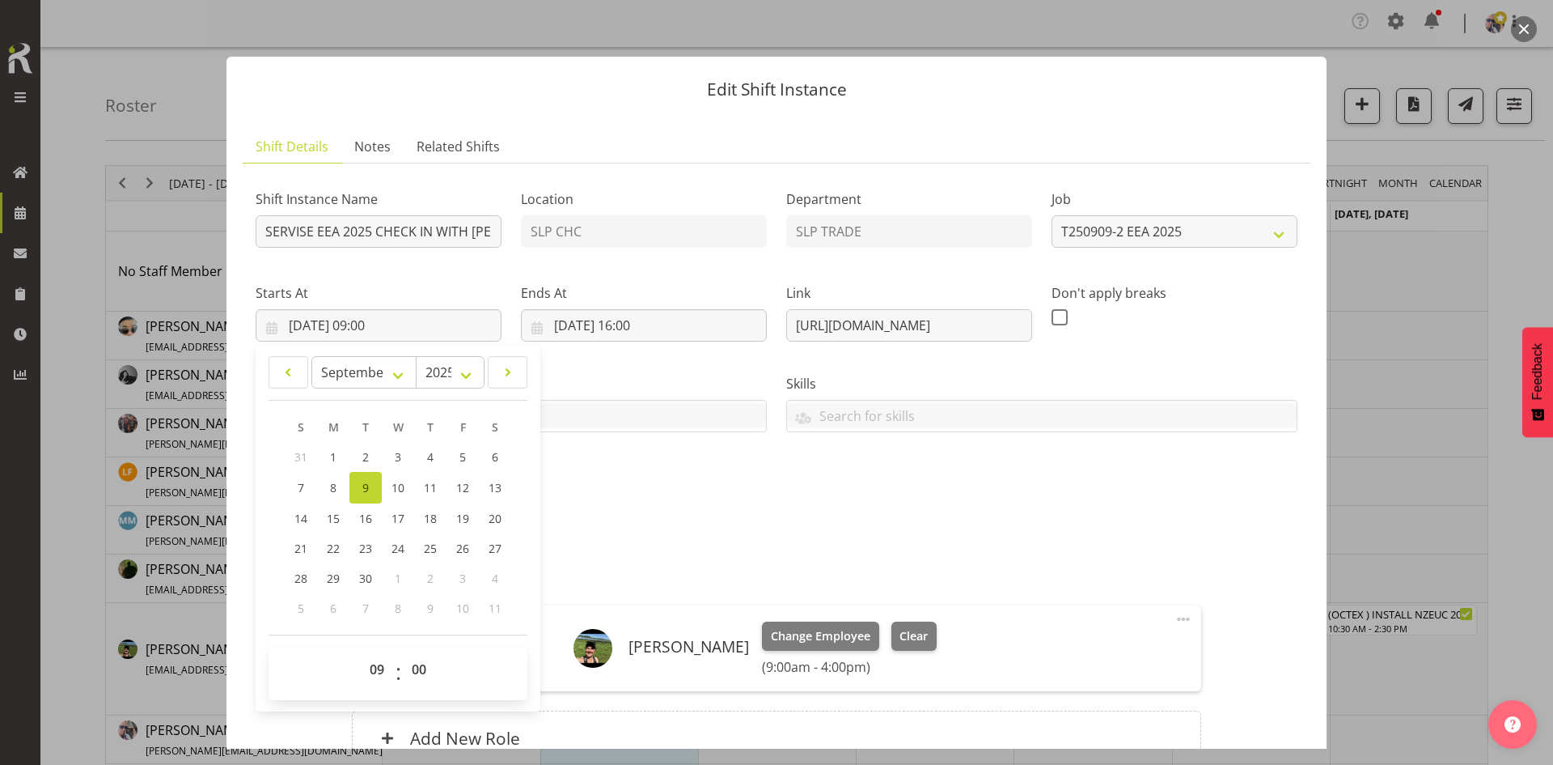
click at [812, 525] on div "Shift Instance Name SERVISE EEA 2025 CHECK IN WITH NICOLA @ [PERSON_NAME] On Si…" at bounding box center [777, 480] width 1042 height 608
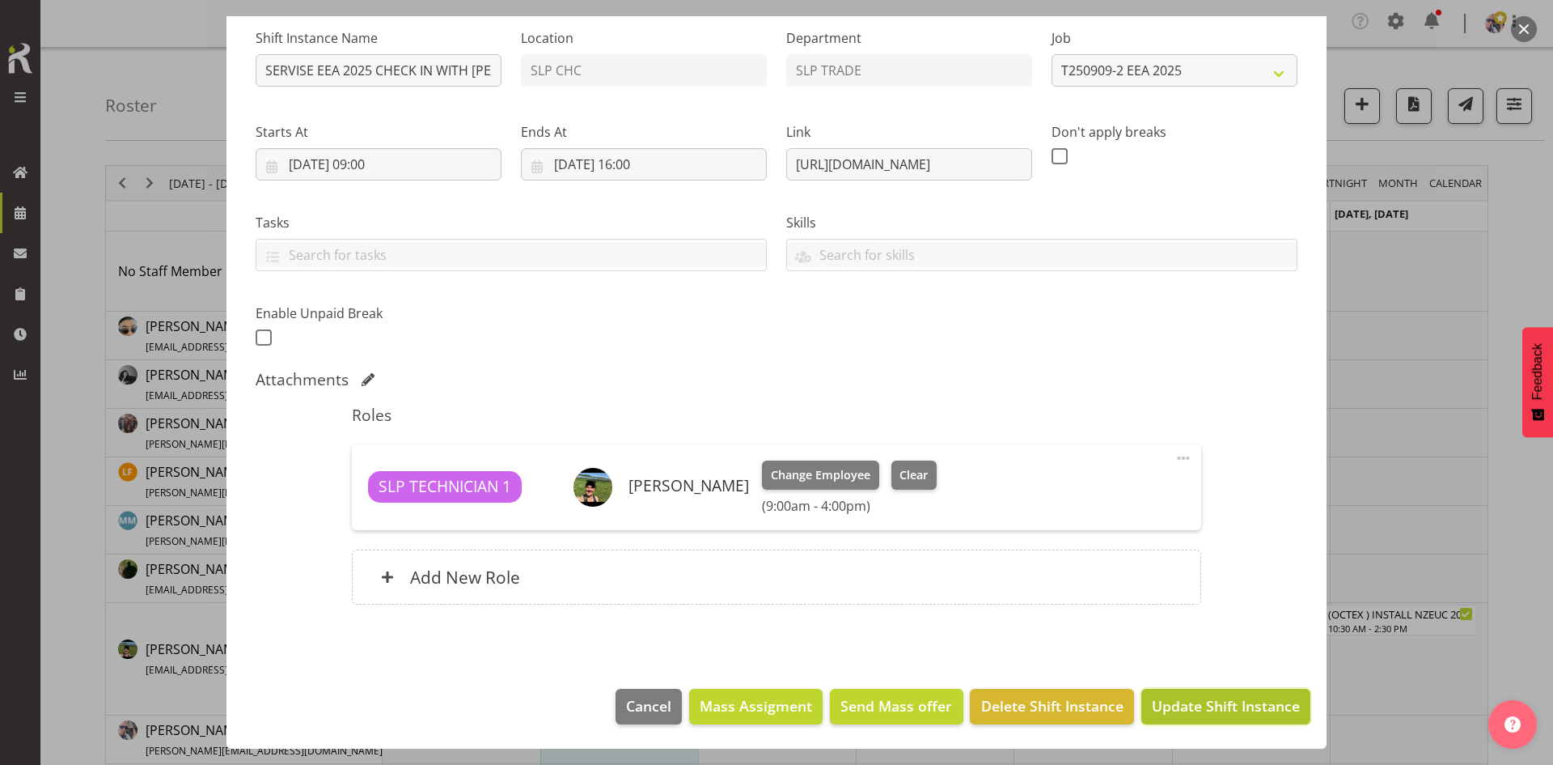
click at [1164, 695] on span "Update Shift Instance" at bounding box center [1226, 705] width 148 height 21
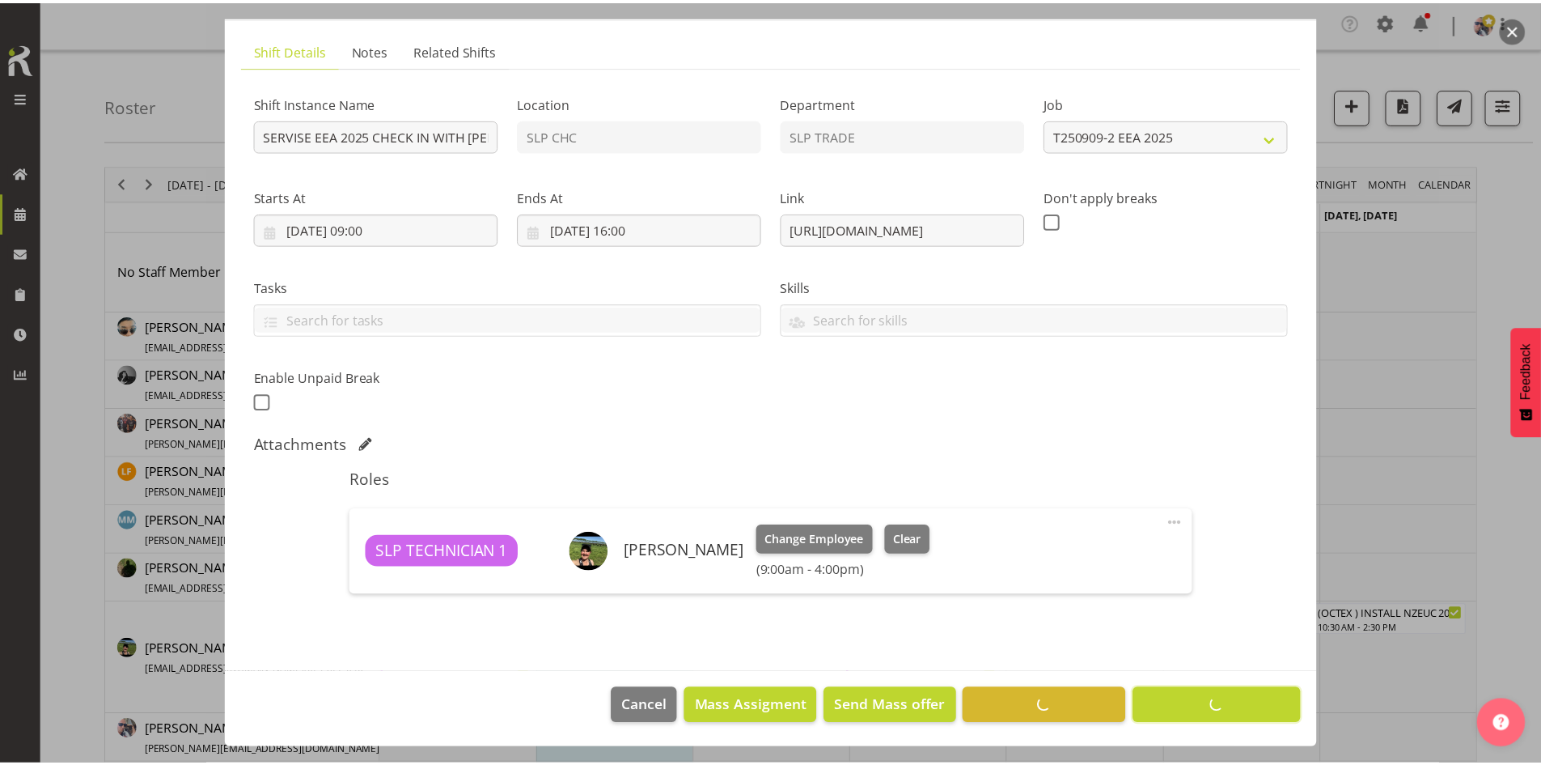
scroll to position [96, 0]
